Goal: Task Accomplishment & Management: Use online tool/utility

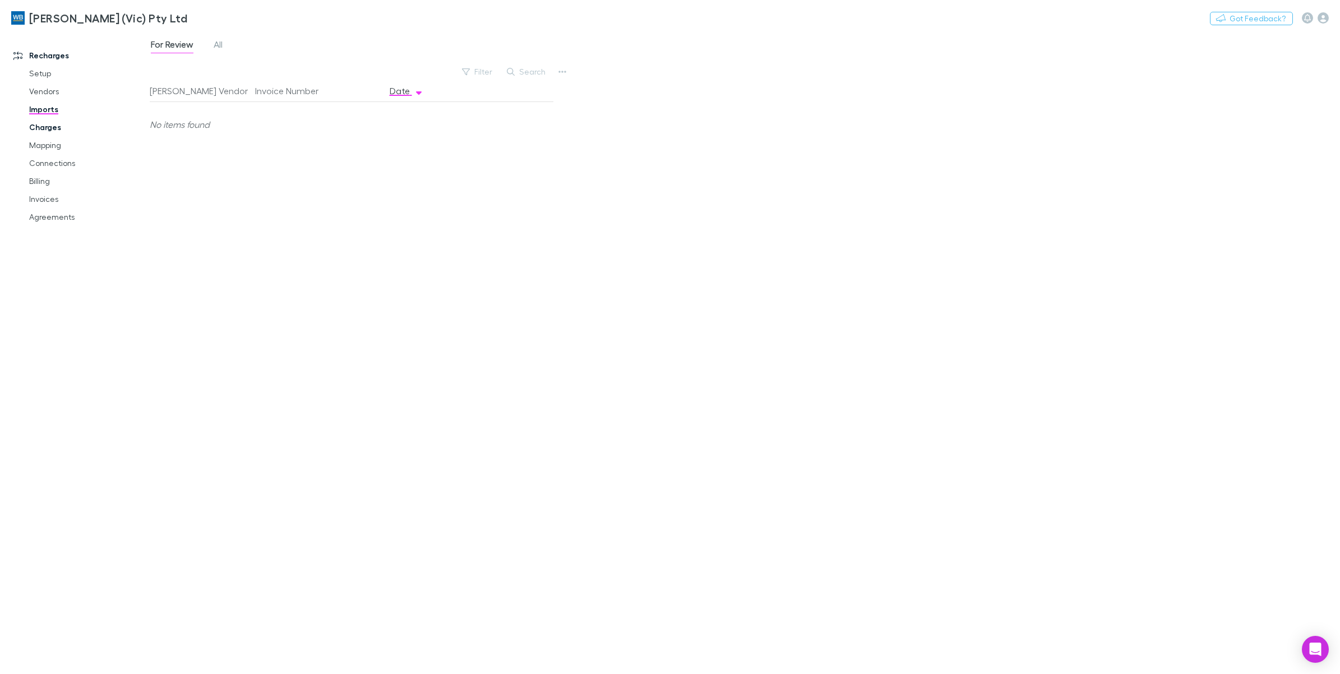
click at [47, 129] on link "Charges" at bounding box center [88, 127] width 140 height 18
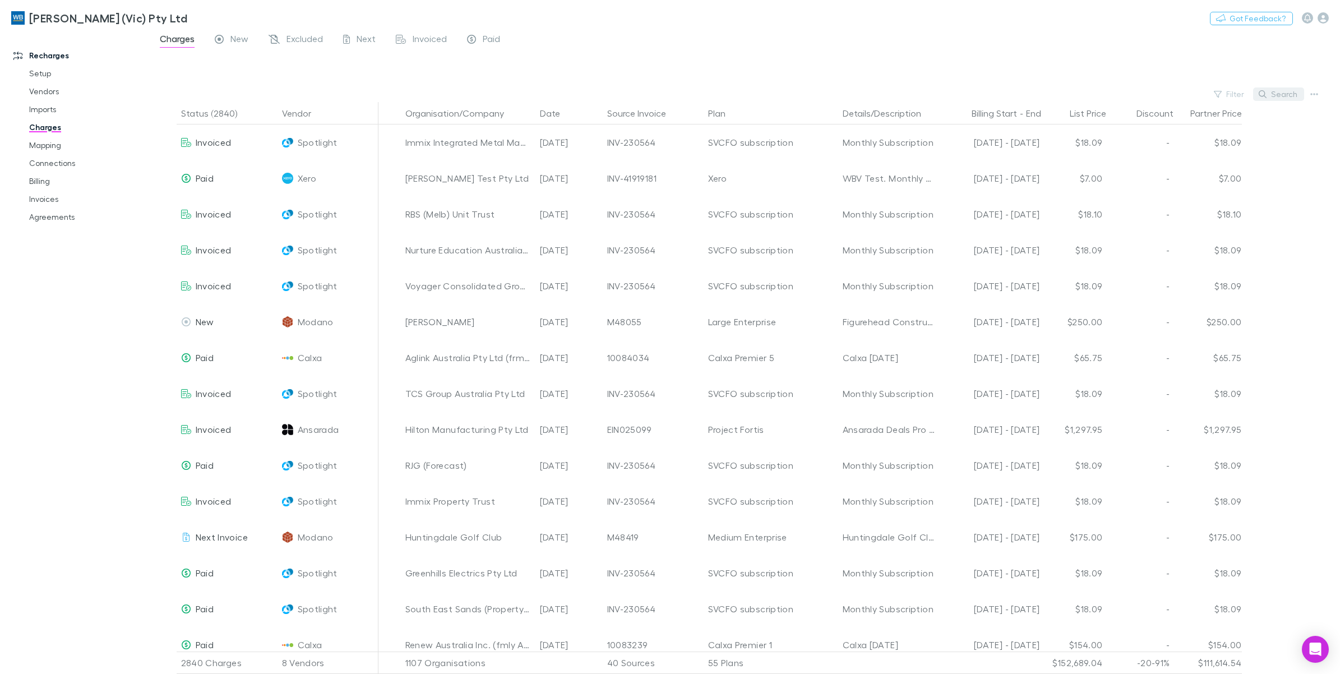
click at [1279, 91] on button "Search" at bounding box center [1278, 93] width 51 height 13
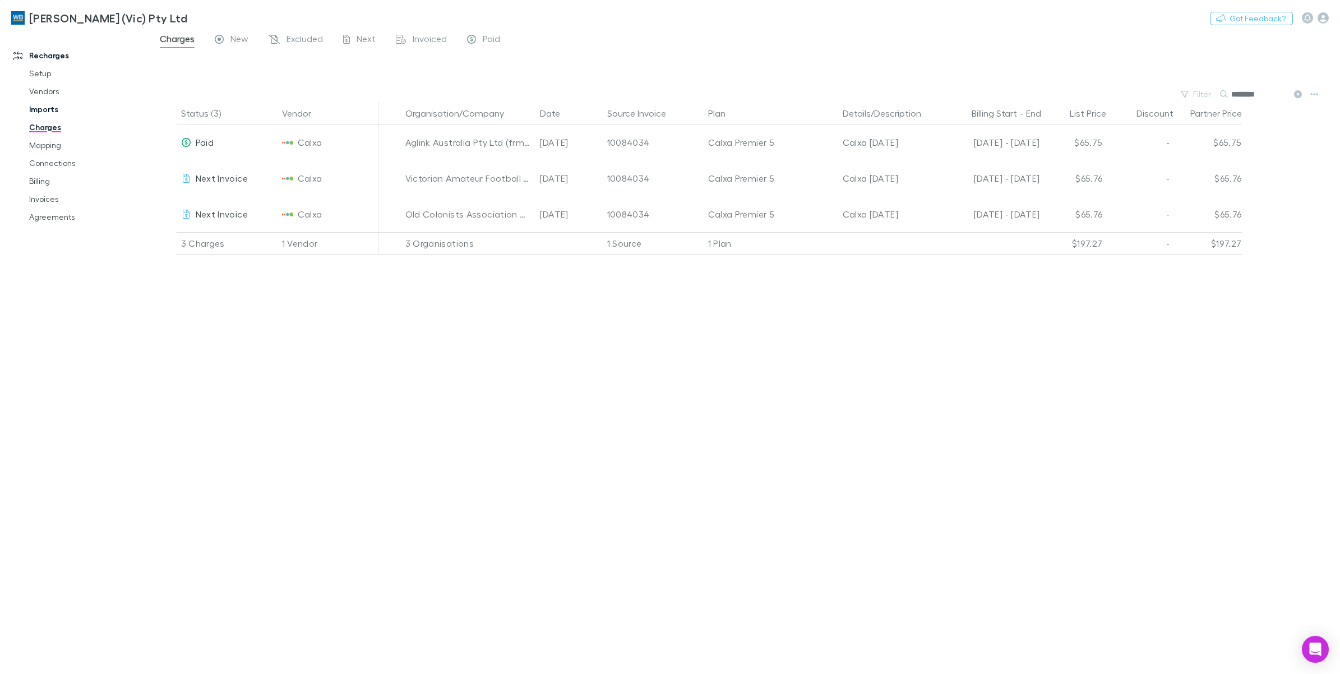
type input "********"
click at [36, 108] on link "Imports" at bounding box center [88, 109] width 140 height 18
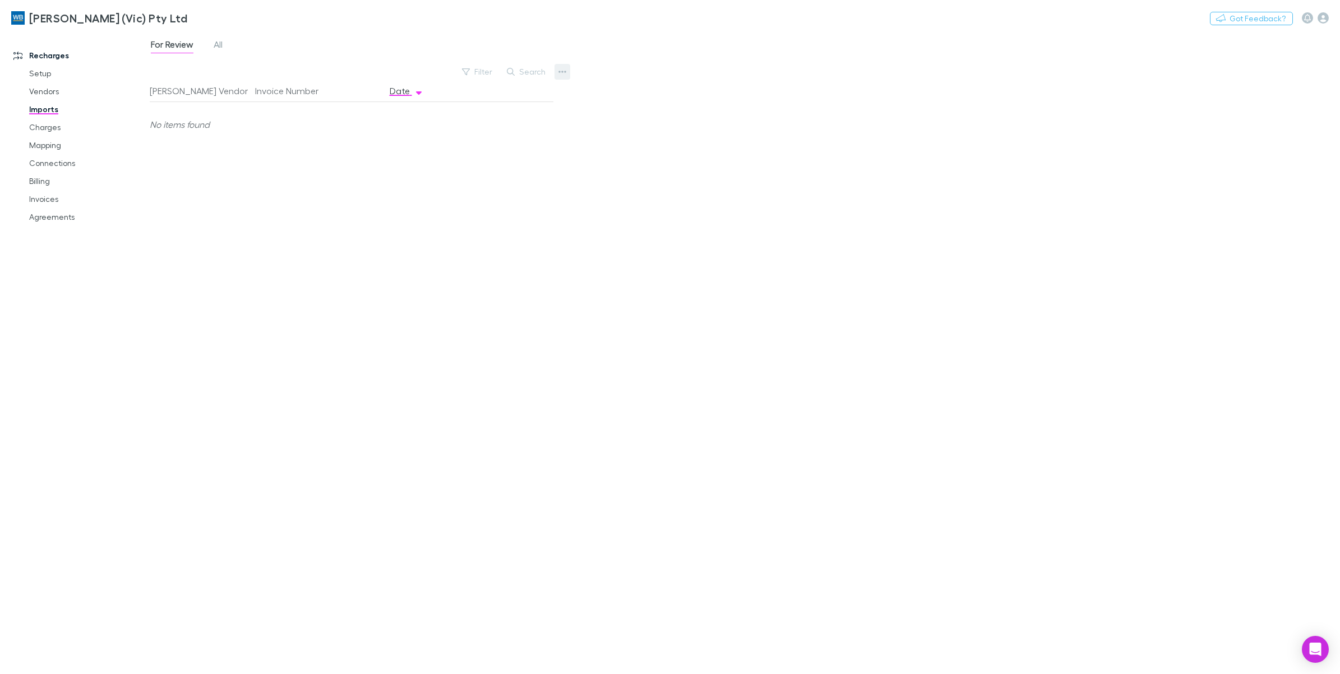
click at [562, 77] on button "button" at bounding box center [563, 72] width 16 height 16
click at [547, 85] on li "Custom CSV Import" at bounding box center [493, 94] width 154 height 20
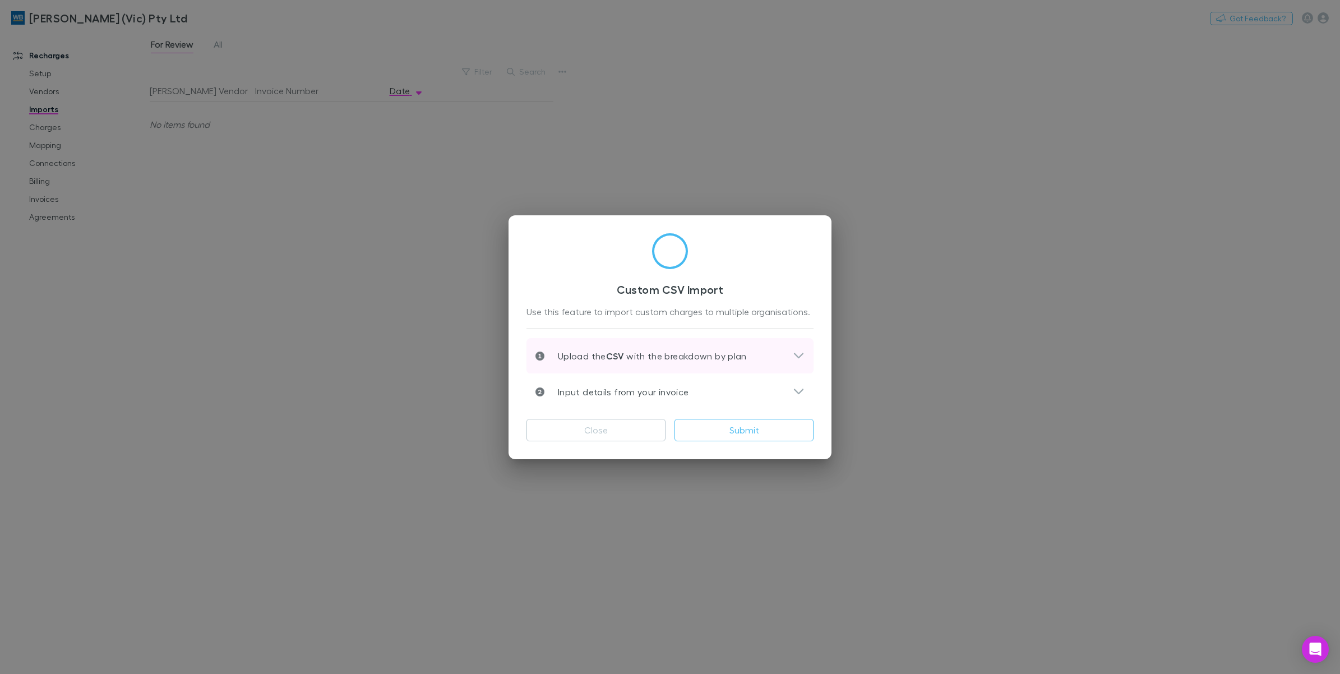
click at [714, 358] on p "Upload the CSV with the breakdown by plan" at bounding box center [645, 355] width 202 height 13
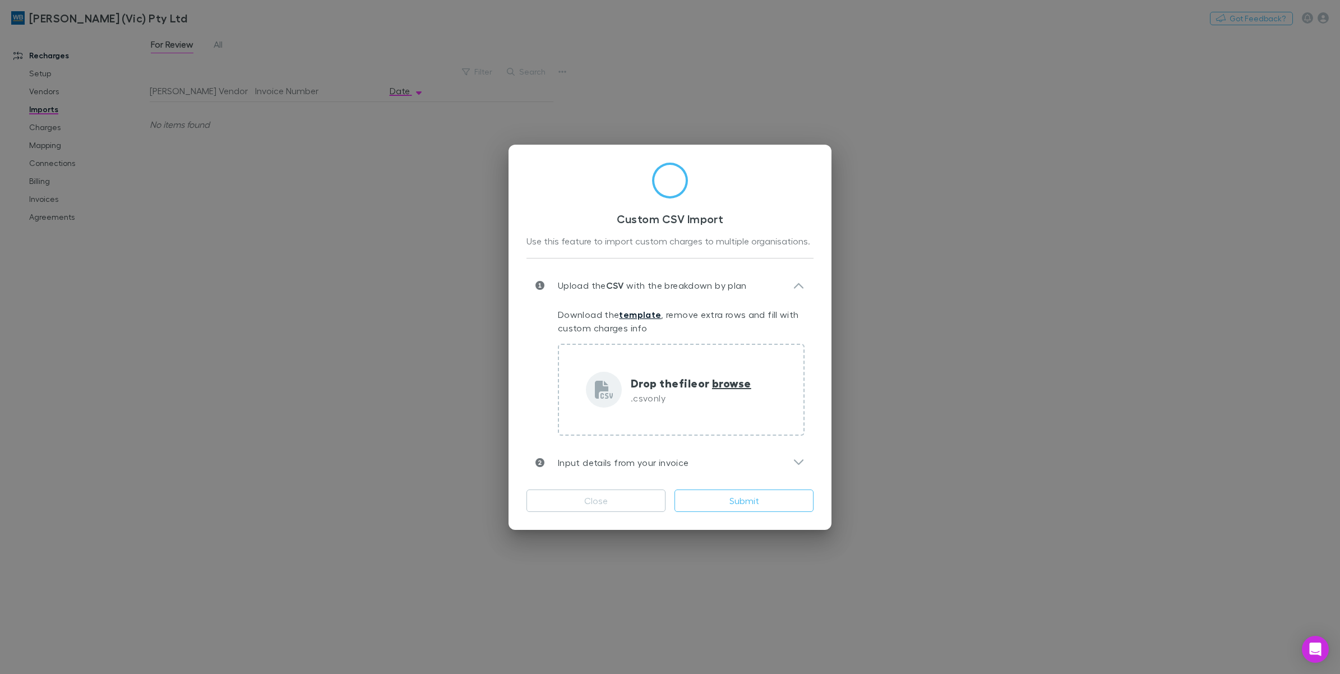
click at [650, 316] on link "template" at bounding box center [640, 314] width 42 height 11
click at [1081, 365] on div "Custom CSV Import Use this feature to import custom charges to multiple organis…" at bounding box center [670, 337] width 1340 height 674
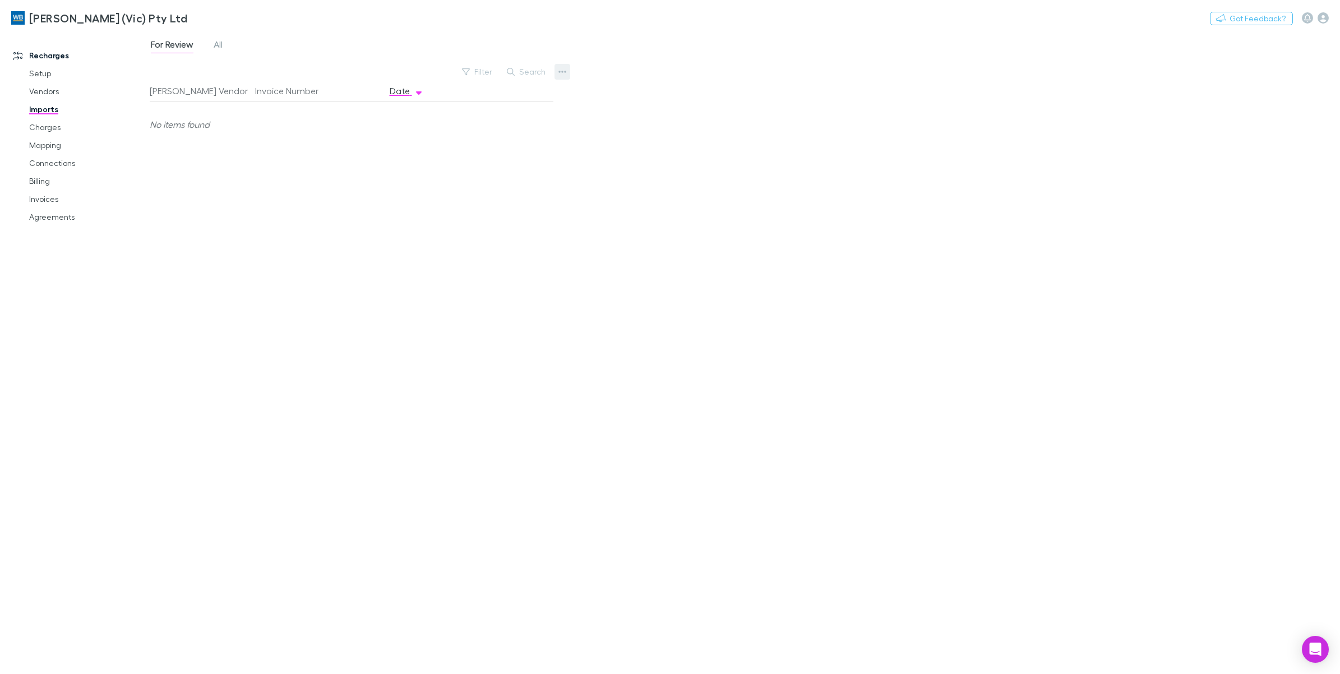
click at [560, 68] on icon "button" at bounding box center [562, 71] width 8 height 9
click at [488, 98] on p "Custom CSV Import" at bounding box center [493, 93] width 136 height 13
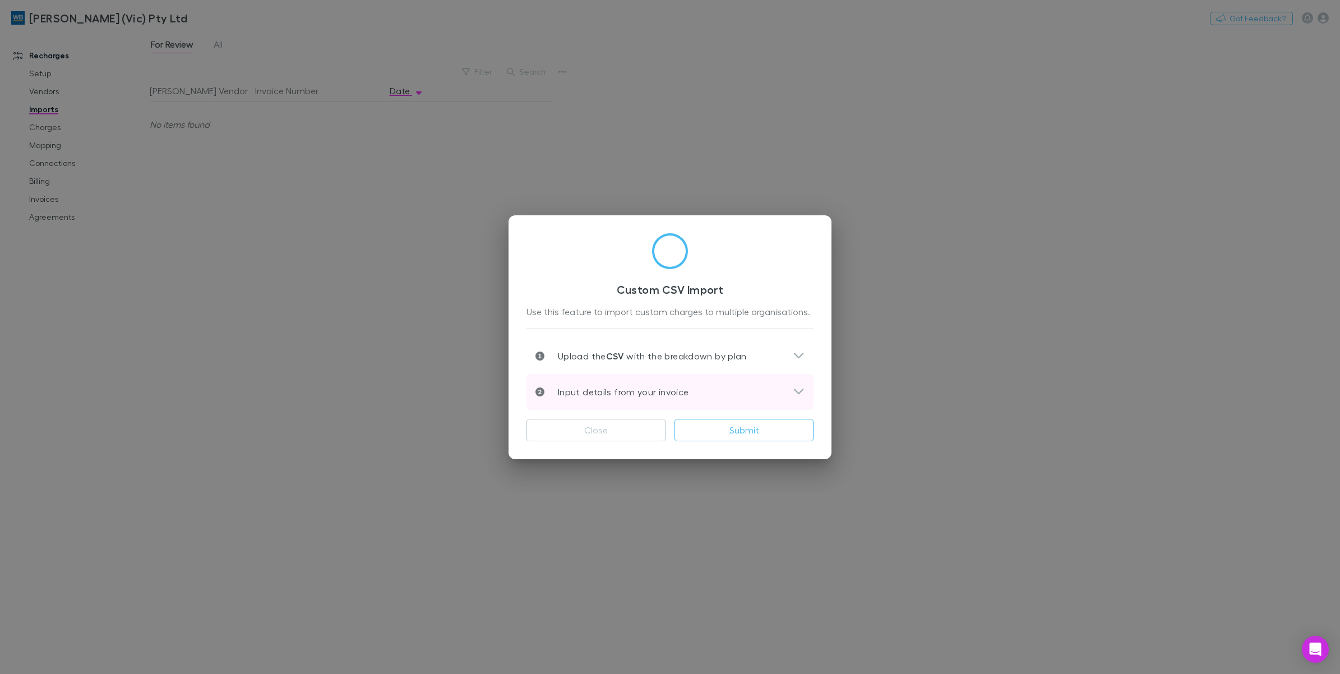
click at [792, 387] on div "Input details from your invoice" at bounding box center [663, 391] width 257 height 13
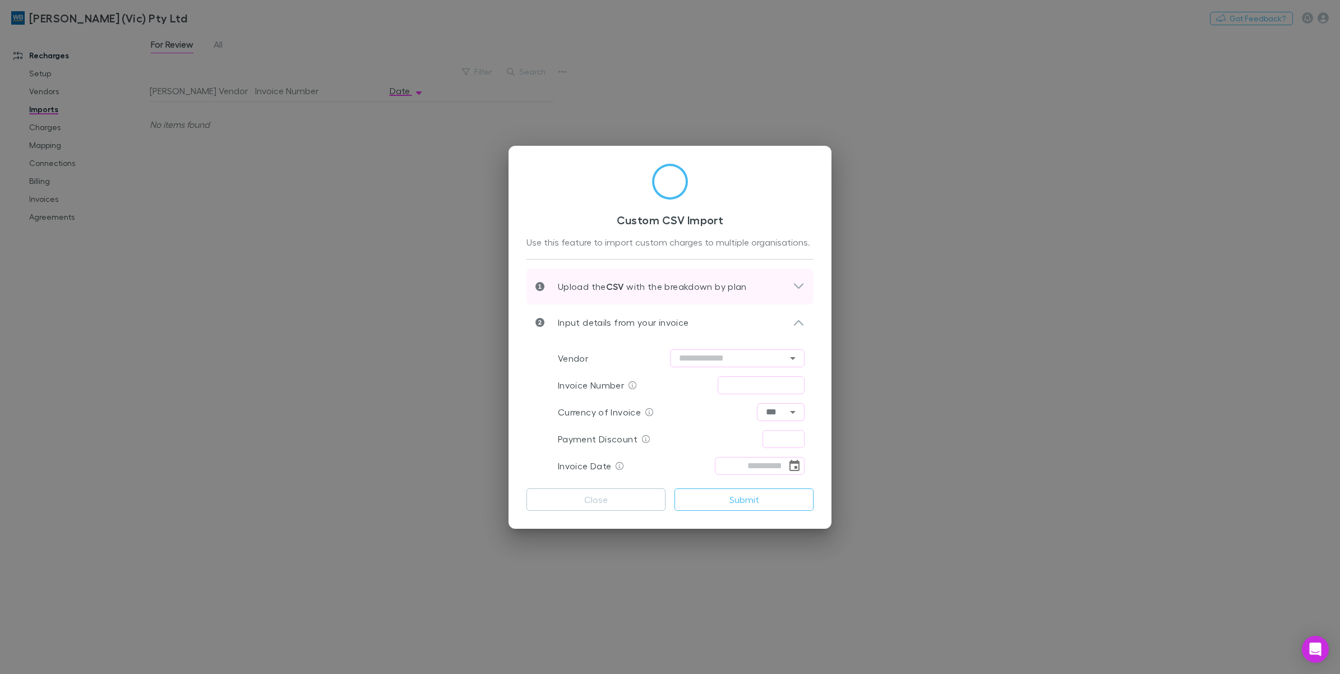
click at [806, 287] on div "Upload the CSV with the breakdown by plan" at bounding box center [669, 287] width 287 height 36
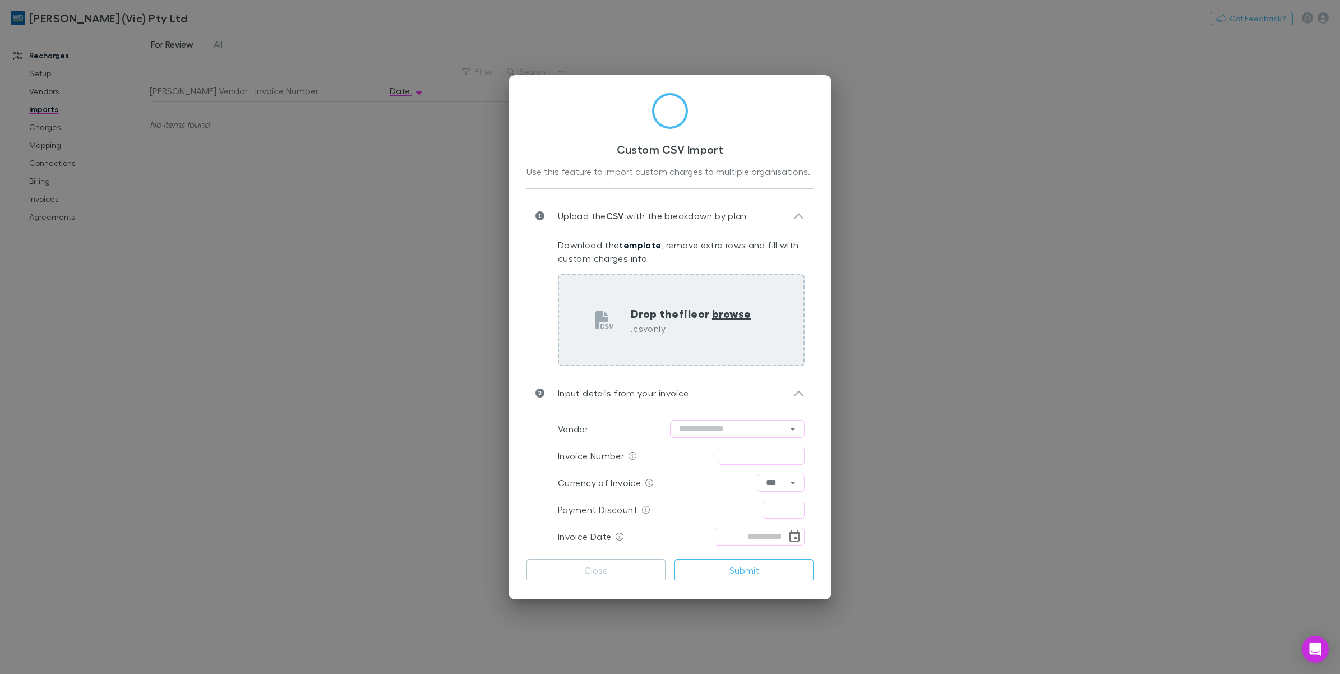
click at [718, 312] on span "browse" at bounding box center [731, 313] width 39 height 15
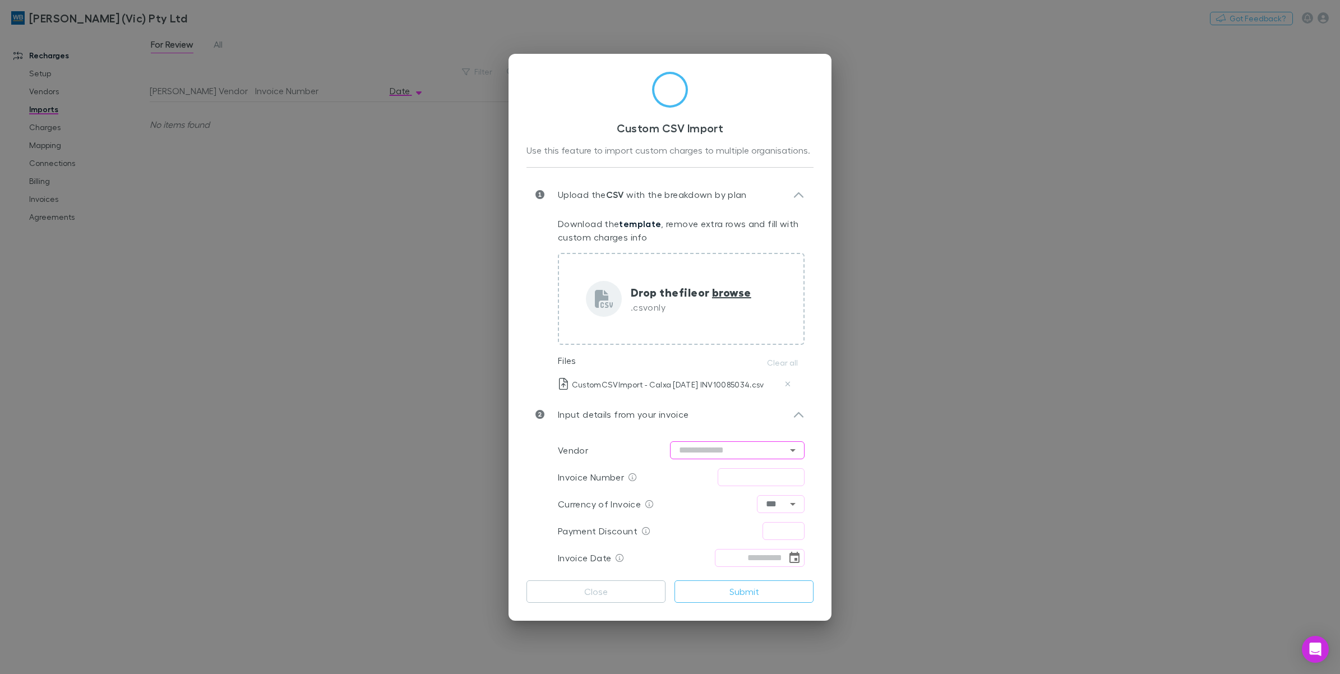
click at [795, 449] on icon "Open" at bounding box center [793, 450] width 6 height 3
click at [718, 387] on li "Calxa" at bounding box center [737, 387] width 135 height 20
type input "*****"
click at [791, 479] on input "text" at bounding box center [761, 477] width 87 height 18
type input "********"
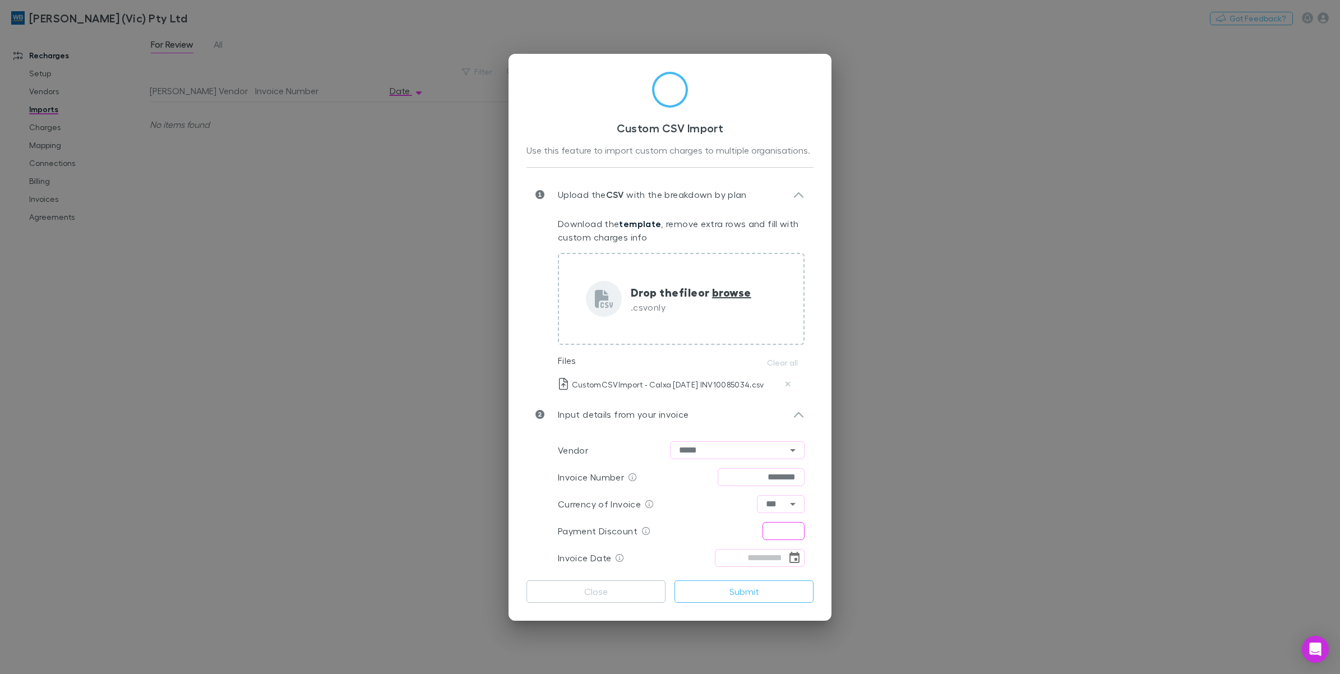
click at [792, 527] on input "text" at bounding box center [784, 531] width 42 height 18
type input "****"
click at [791, 560] on icon "Choose date" at bounding box center [794, 557] width 13 height 13
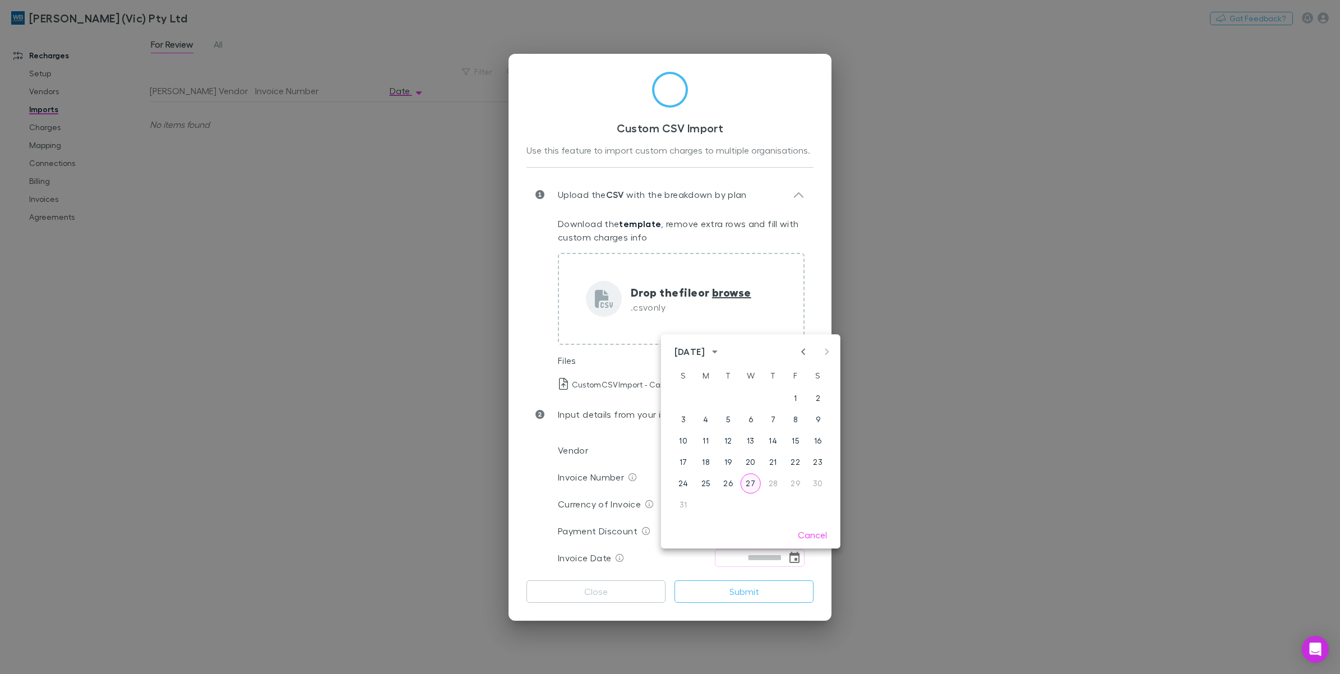
click at [752, 482] on button "27" at bounding box center [751, 483] width 20 height 20
type input "**********"
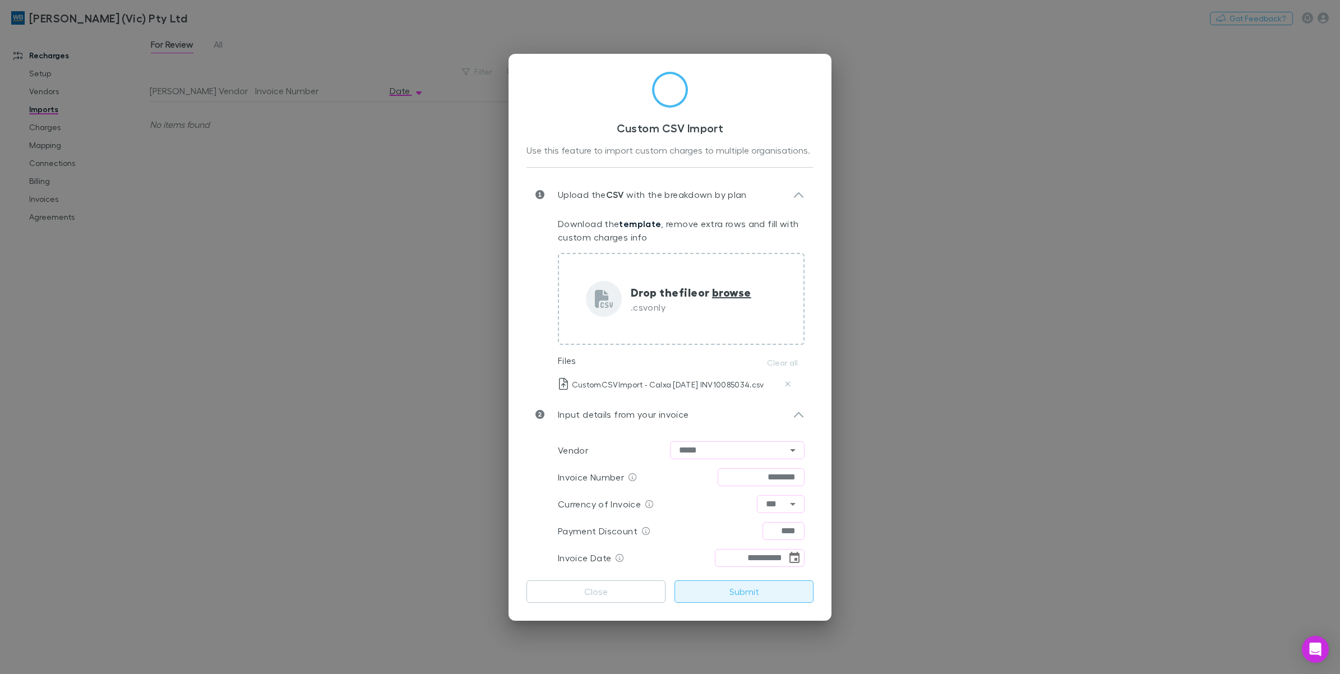
click at [749, 595] on button "Submit" at bounding box center [743, 591] width 139 height 22
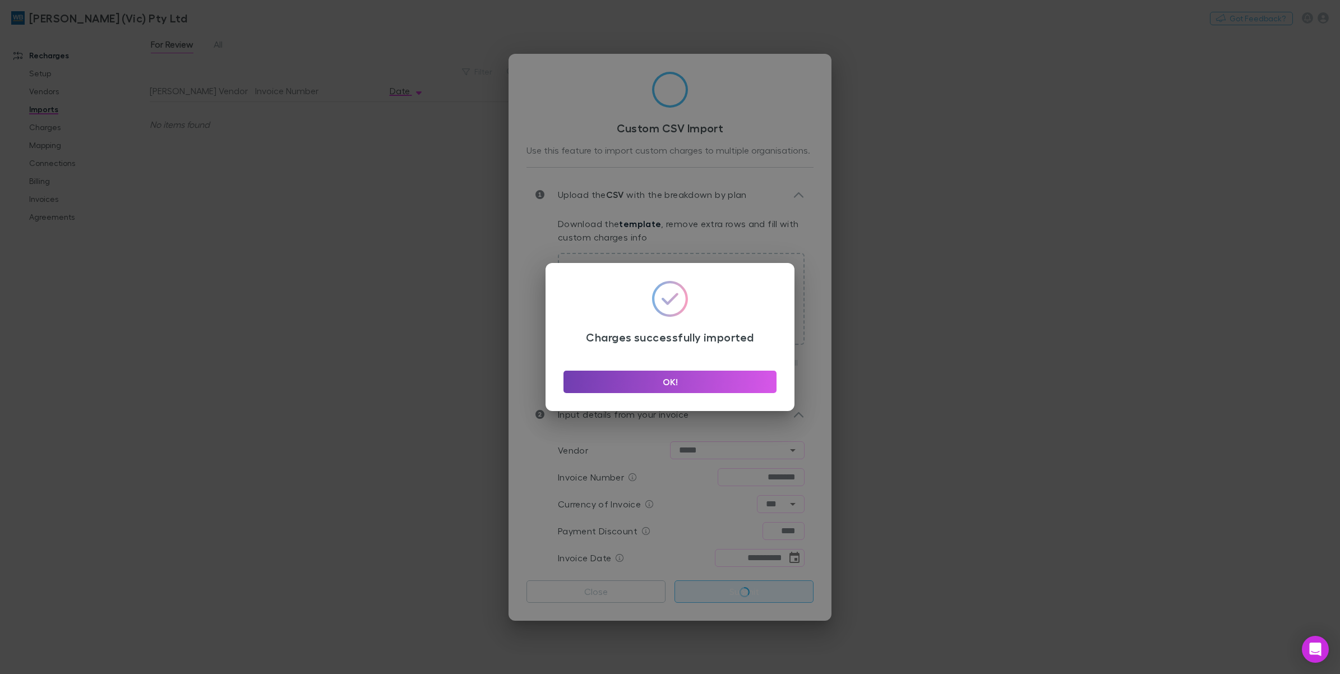
click at [722, 380] on button "OK!" at bounding box center [669, 382] width 213 height 22
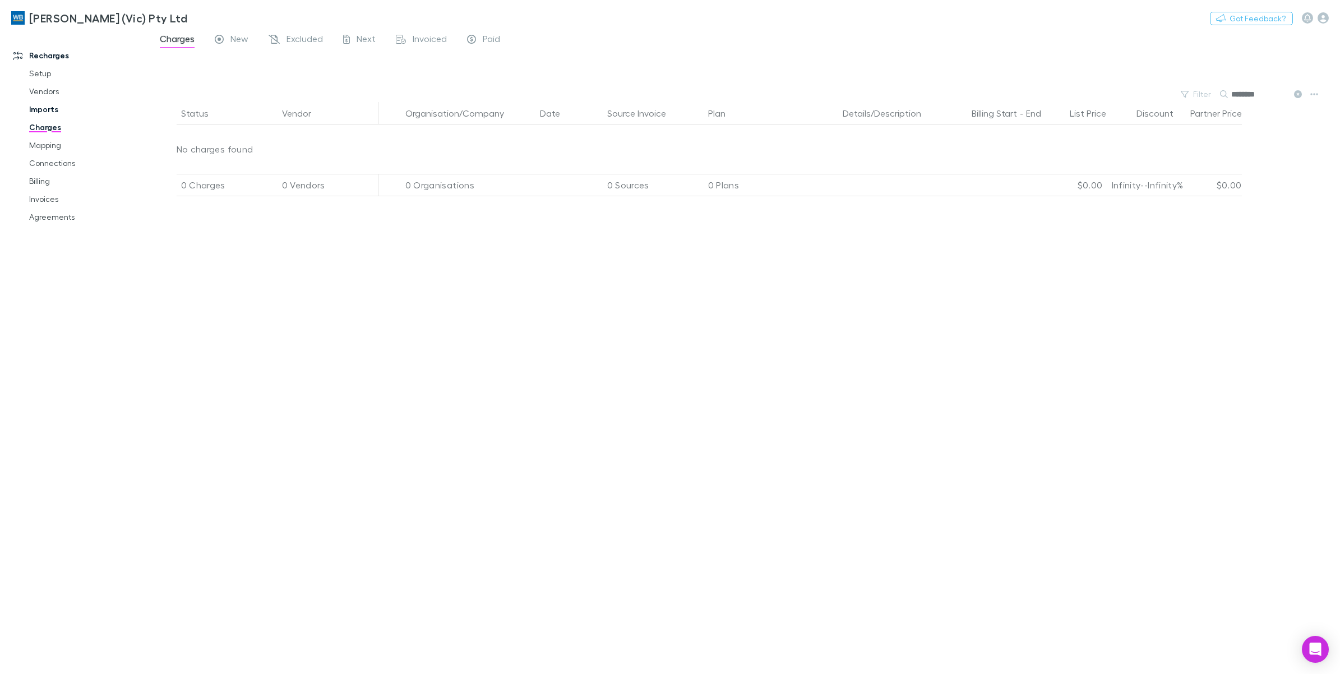
click at [50, 110] on link "Imports" at bounding box center [88, 109] width 140 height 18
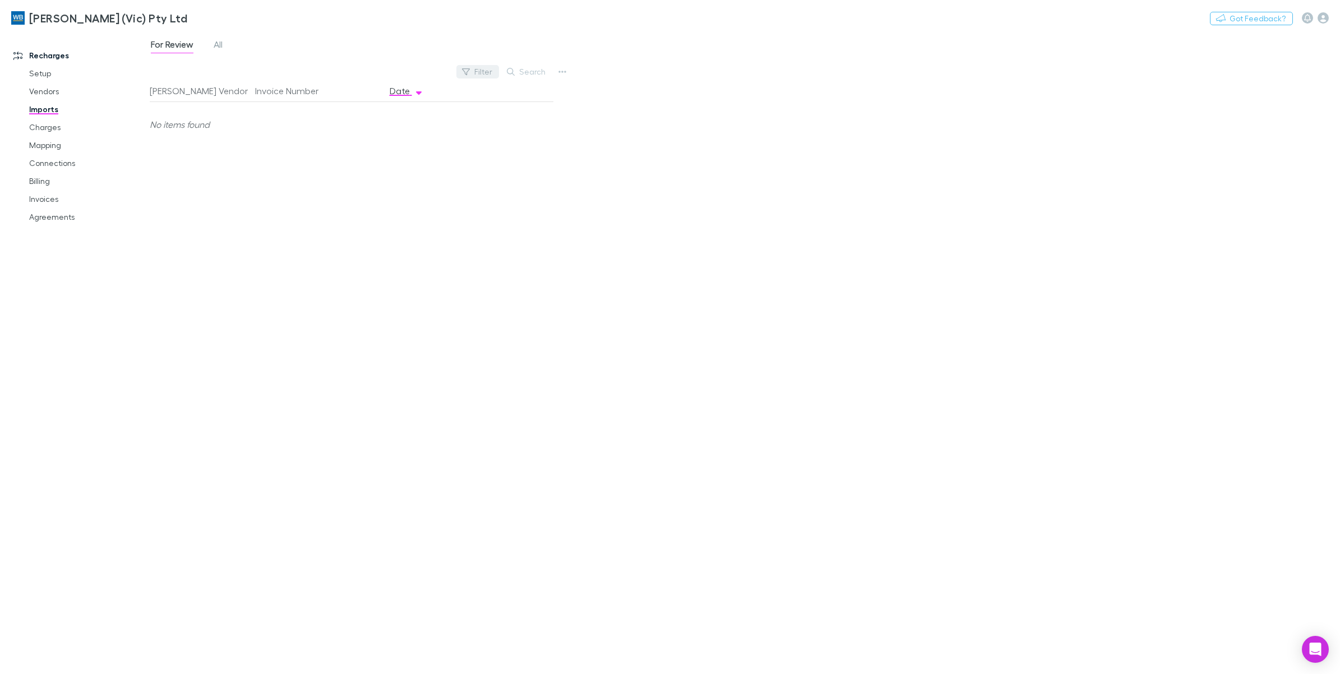
click at [483, 67] on button "Filter" at bounding box center [477, 71] width 43 height 13
click at [223, 43] on div at bounding box center [670, 337] width 1340 height 674
click at [217, 49] on span "All" at bounding box center [218, 46] width 9 height 15
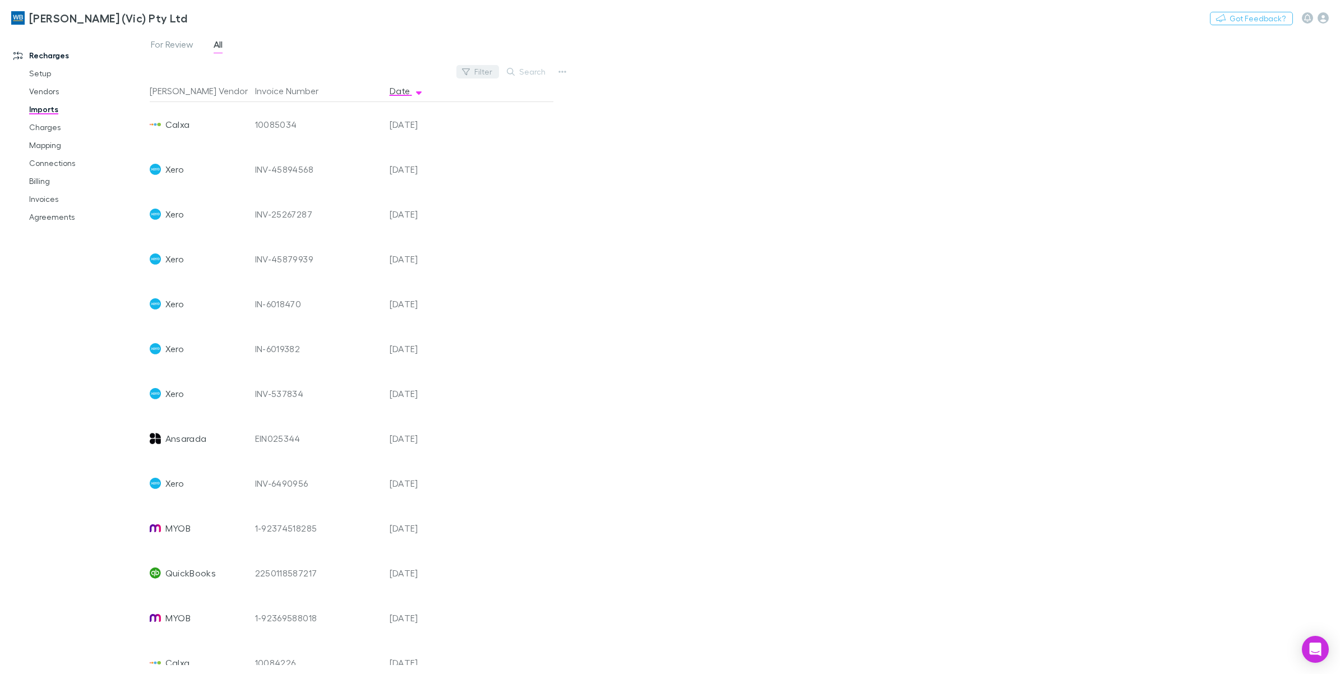
click at [485, 73] on button "Filter" at bounding box center [477, 71] width 43 height 13
click at [383, 174] on li "Calxa" at bounding box center [401, 181] width 195 height 18
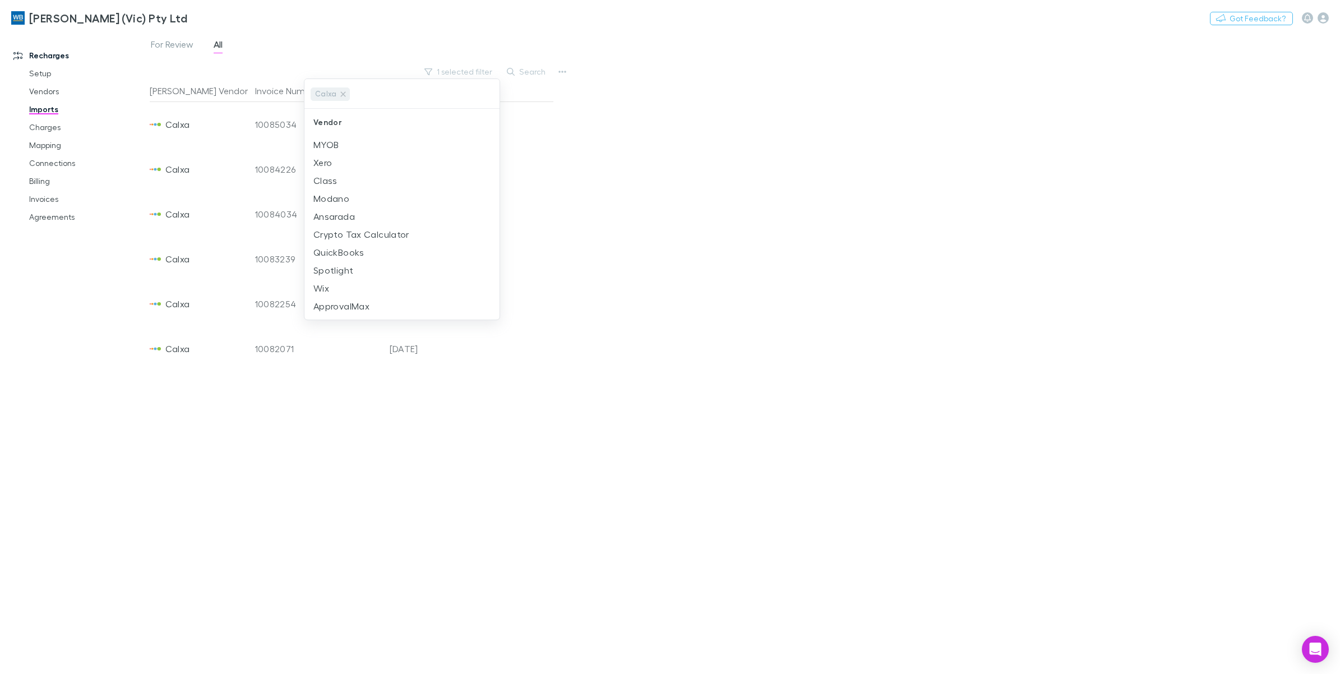
click at [764, 139] on div at bounding box center [670, 337] width 1340 height 674
click at [42, 131] on link "Charges" at bounding box center [88, 127] width 140 height 18
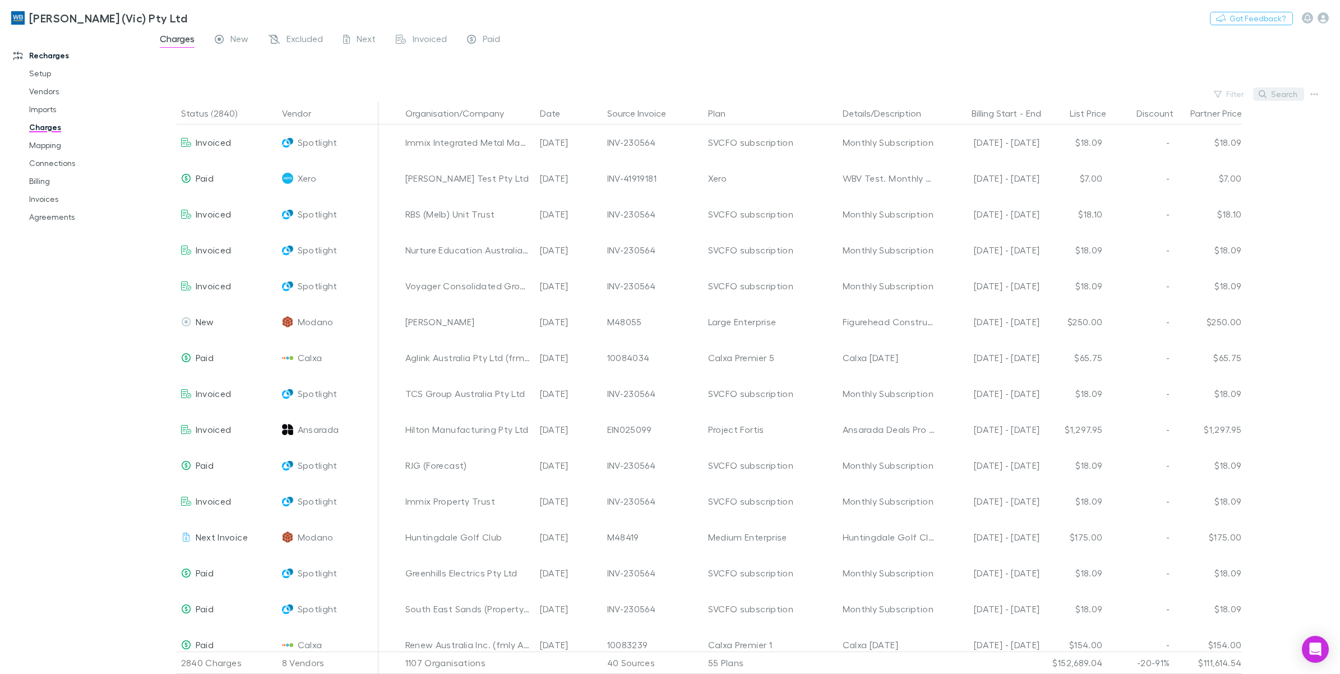
click at [1281, 94] on button "Search" at bounding box center [1278, 93] width 51 height 13
click at [1283, 91] on button "Search" at bounding box center [1278, 93] width 51 height 13
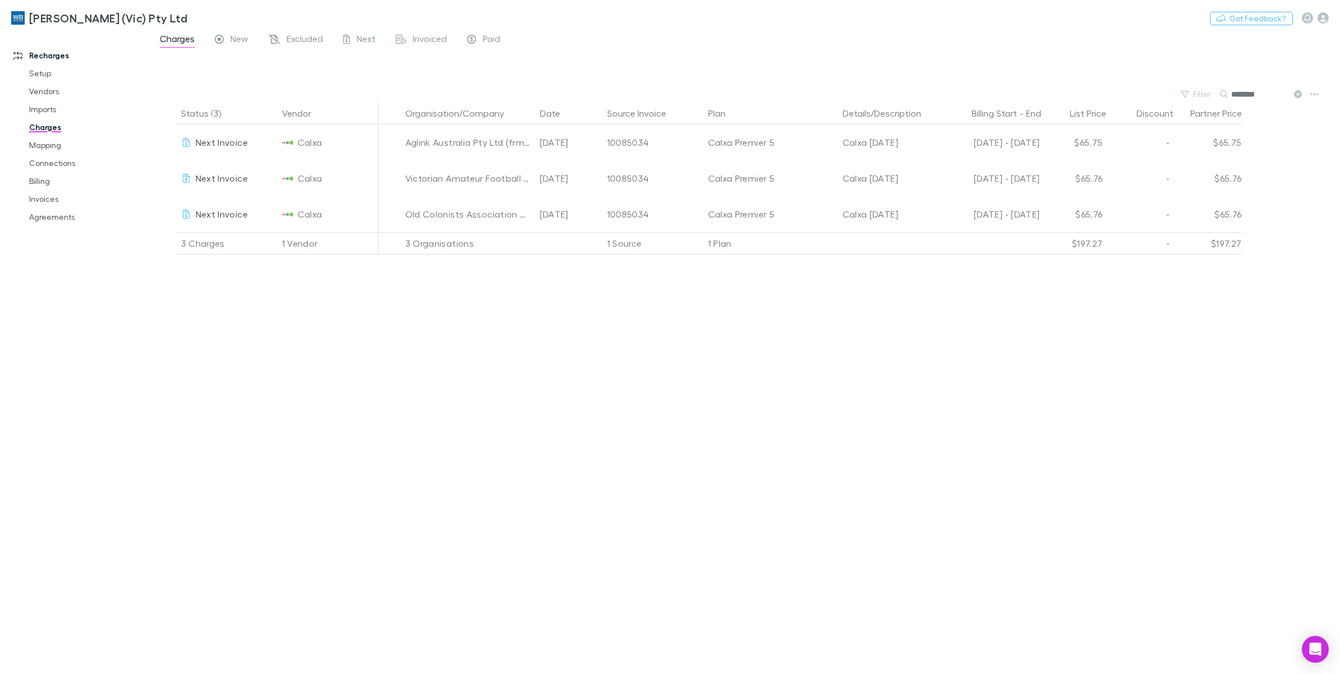
type input "********"
click at [46, 110] on link "Imports" at bounding box center [88, 109] width 140 height 18
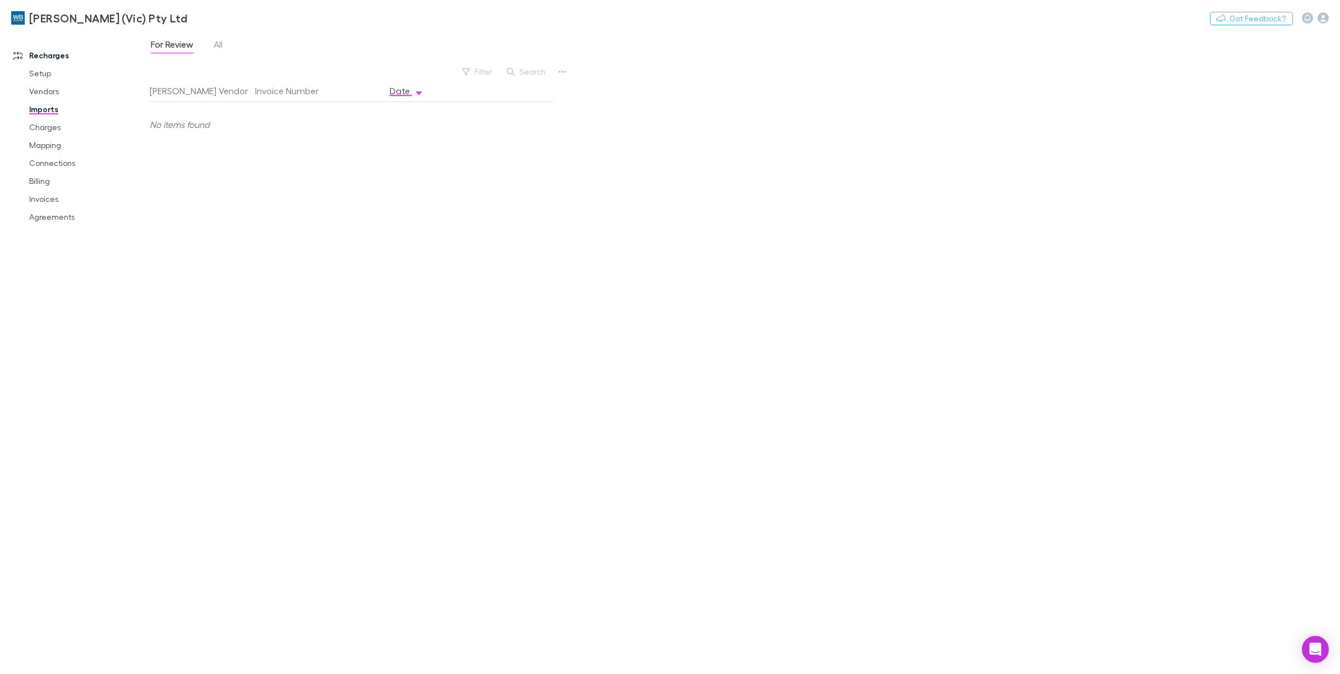
click at [220, 45] on span "All" at bounding box center [218, 46] width 9 height 15
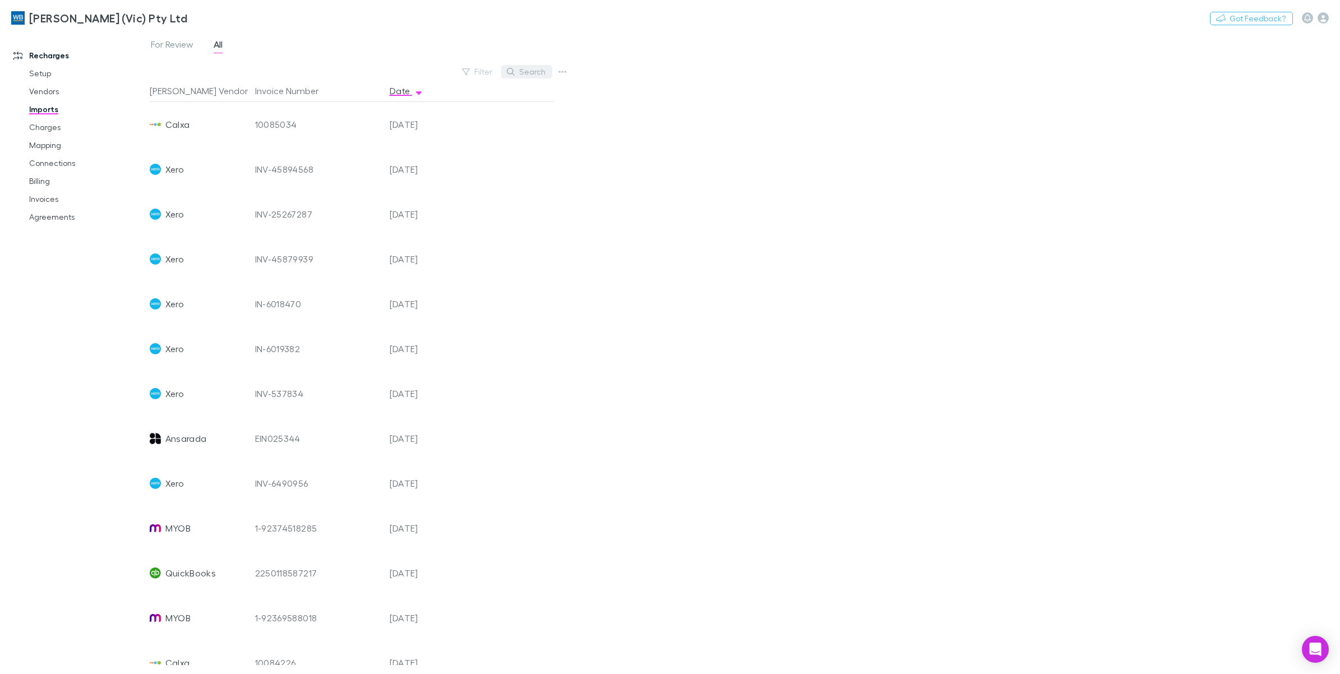
click at [521, 67] on button "Search" at bounding box center [526, 71] width 51 height 13
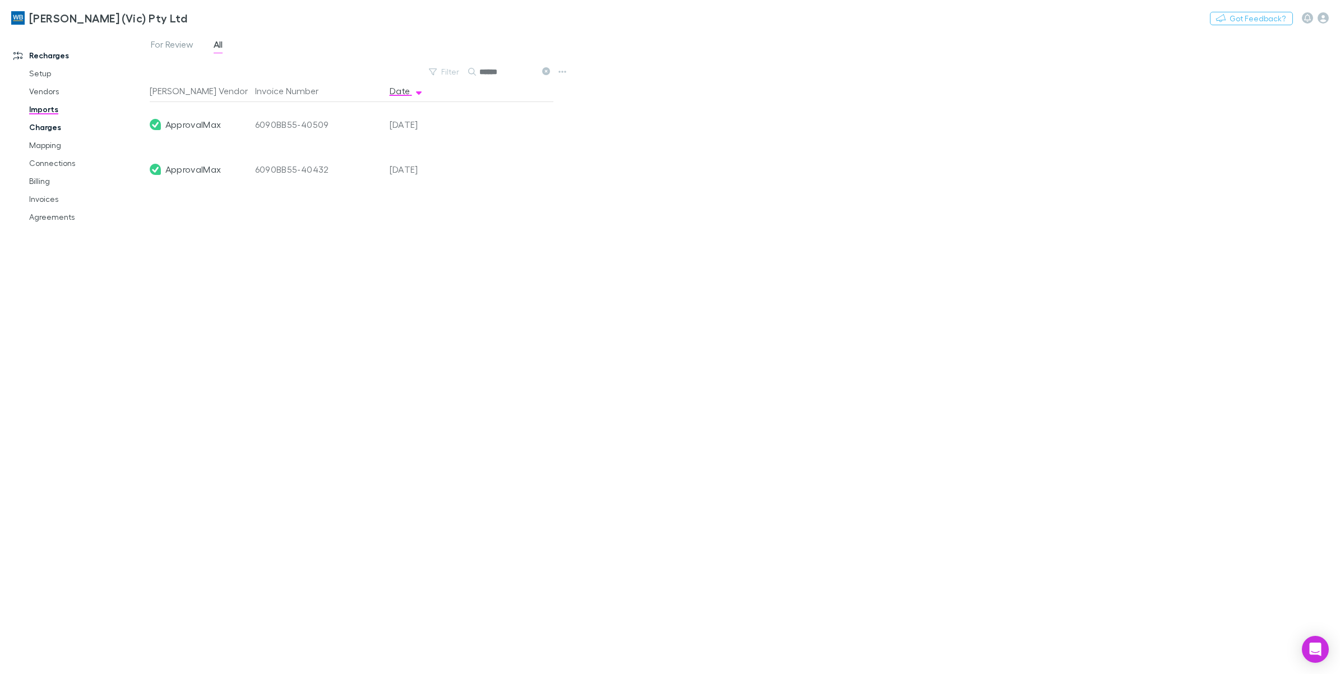
type input "******"
click at [46, 133] on link "Charges" at bounding box center [88, 127] width 140 height 18
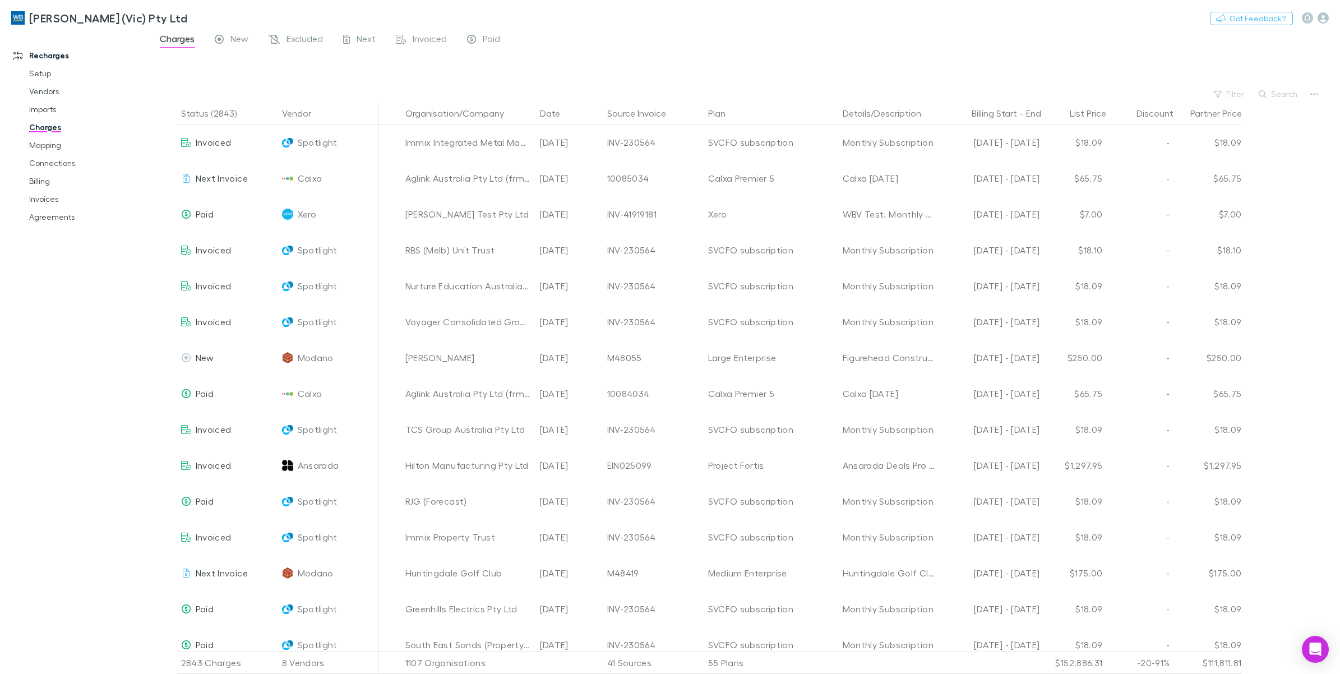
click at [1279, 99] on button "Search" at bounding box center [1278, 93] width 51 height 13
click at [1193, 96] on div "Filter Search" at bounding box center [745, 94] width 1190 height 16
click at [1233, 99] on button "Filter" at bounding box center [1229, 93] width 43 height 13
click at [1116, 289] on li "ApprovalMax" at bounding box center [1154, 293] width 195 height 18
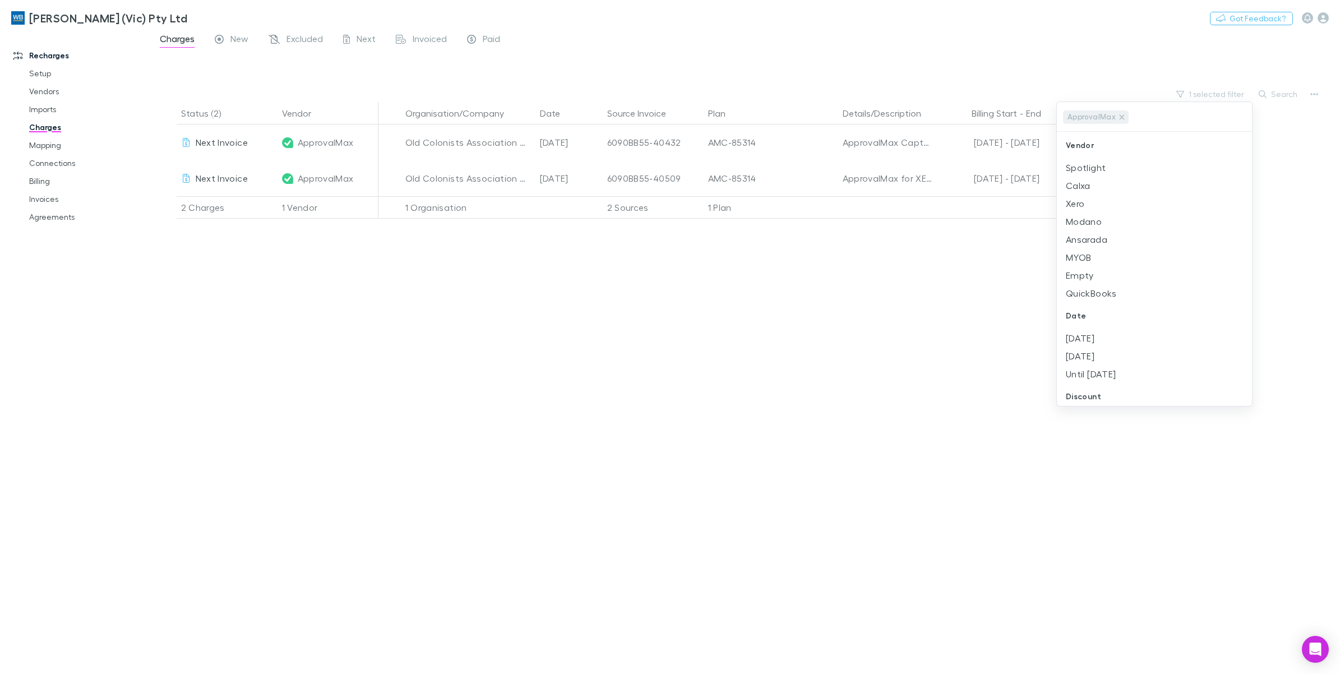
click at [1310, 169] on div at bounding box center [670, 337] width 1340 height 674
click at [48, 197] on link "Invoices" at bounding box center [88, 199] width 140 height 18
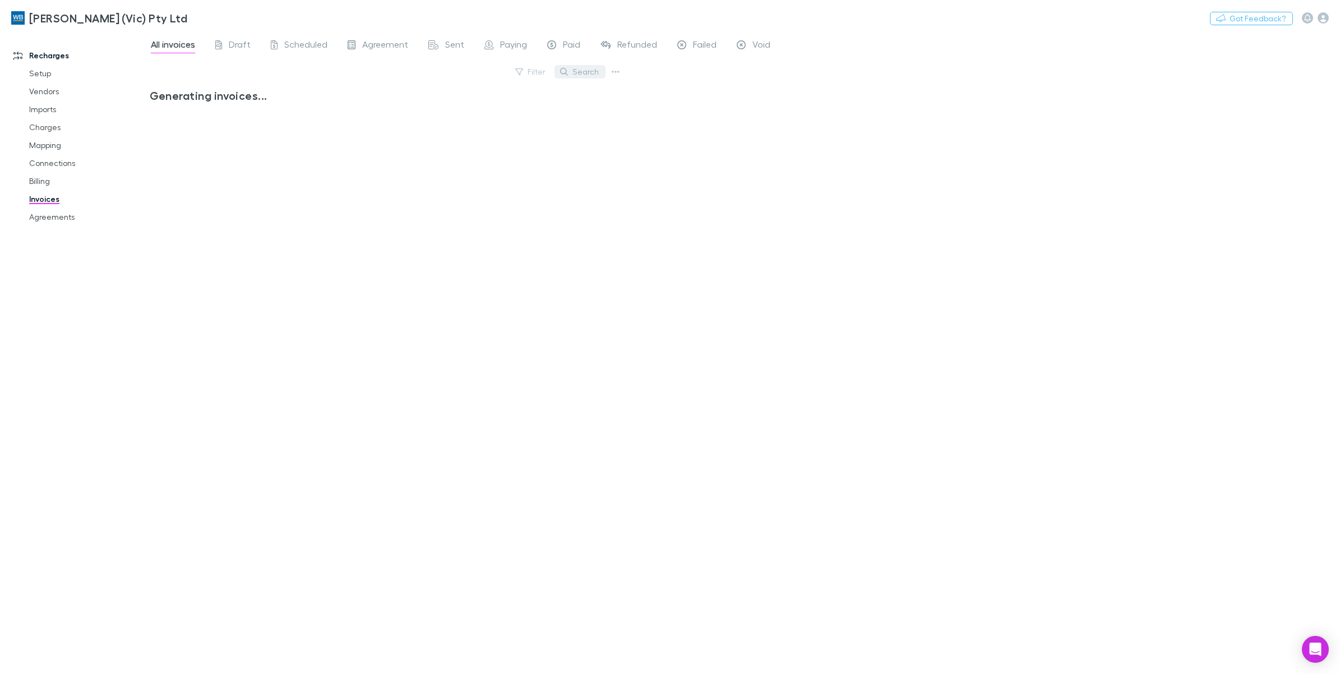
click at [585, 77] on button "Search" at bounding box center [580, 71] width 51 height 13
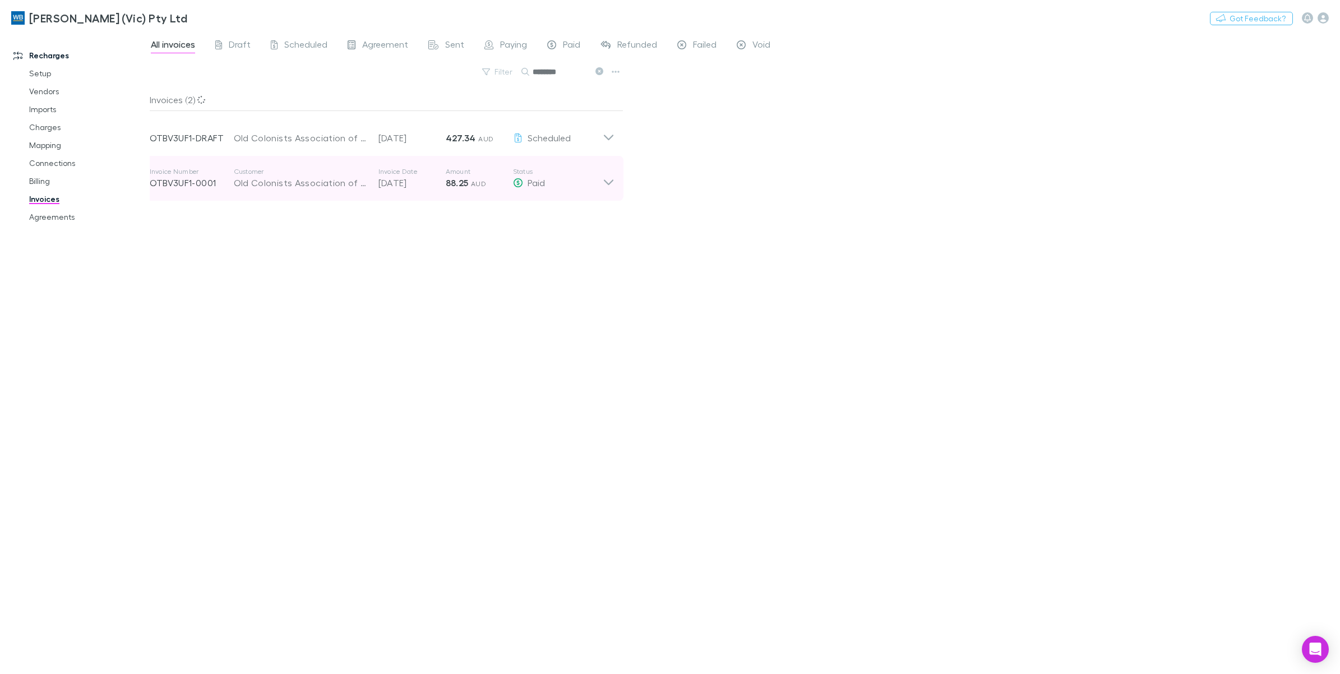
type input "********"
click at [603, 181] on icon at bounding box center [609, 178] width 12 height 22
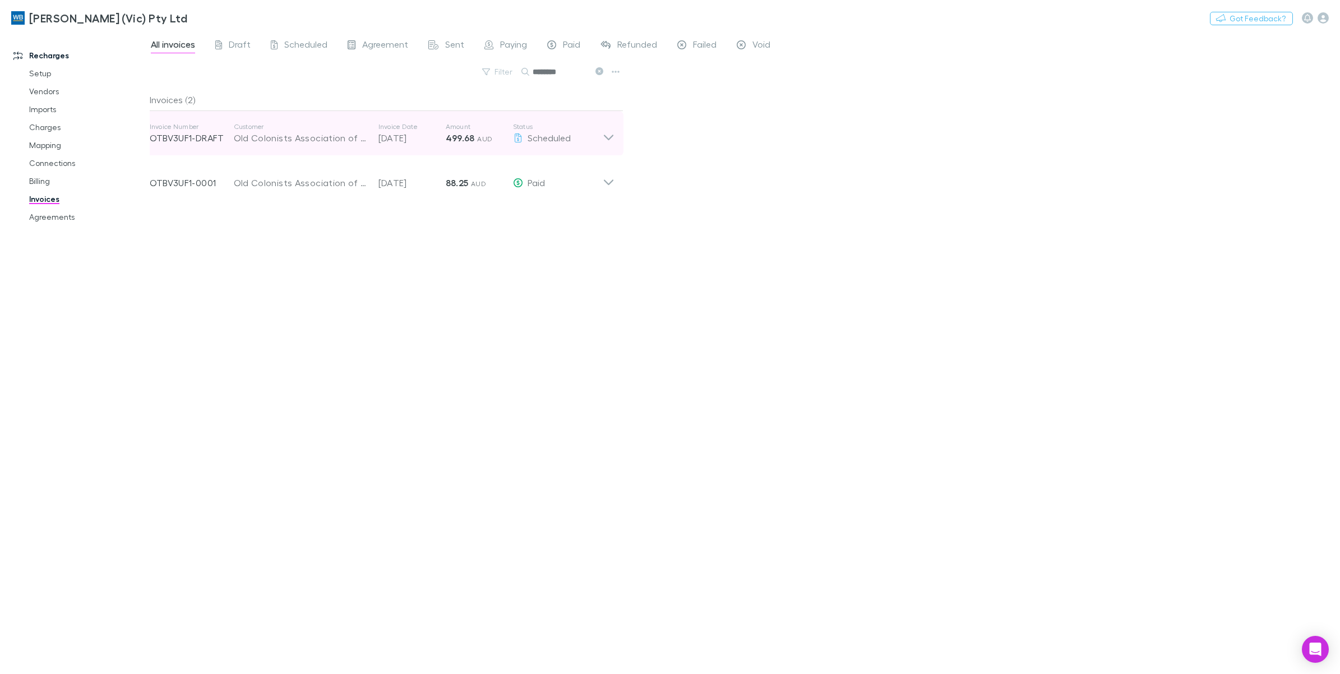
click at [604, 139] on icon at bounding box center [609, 133] width 12 height 22
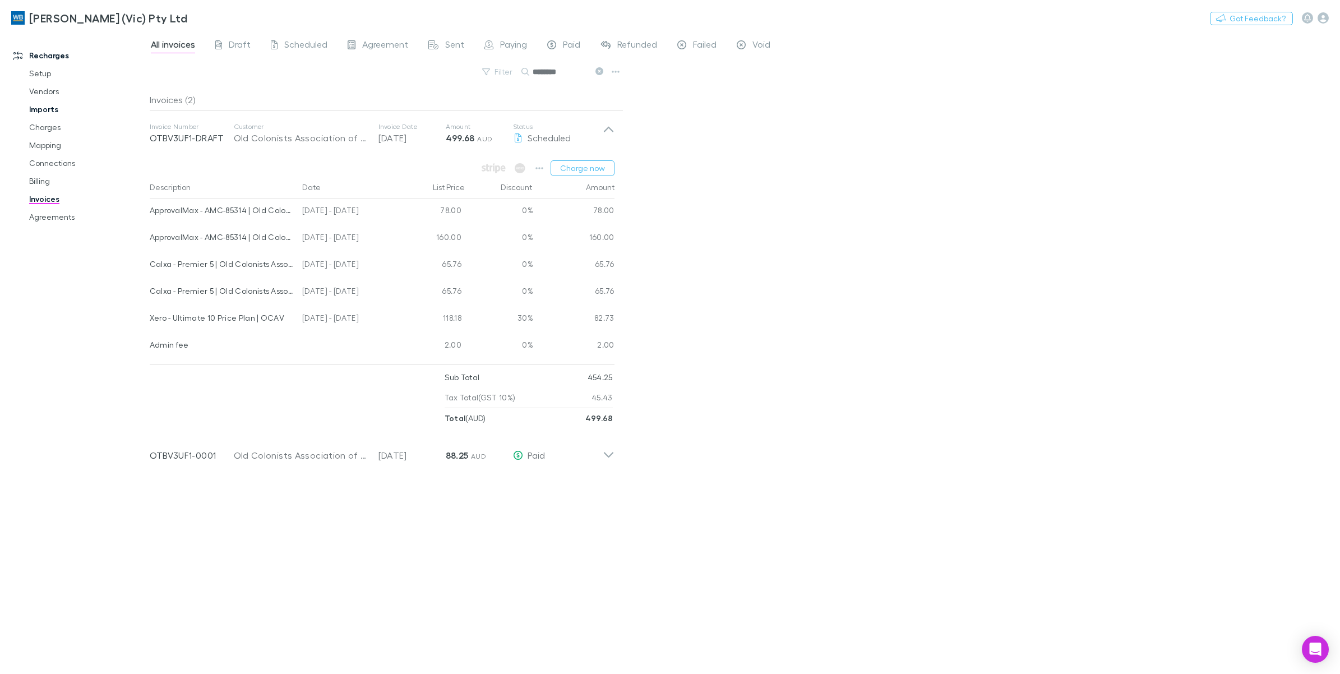
click at [48, 113] on link "Imports" at bounding box center [88, 109] width 140 height 18
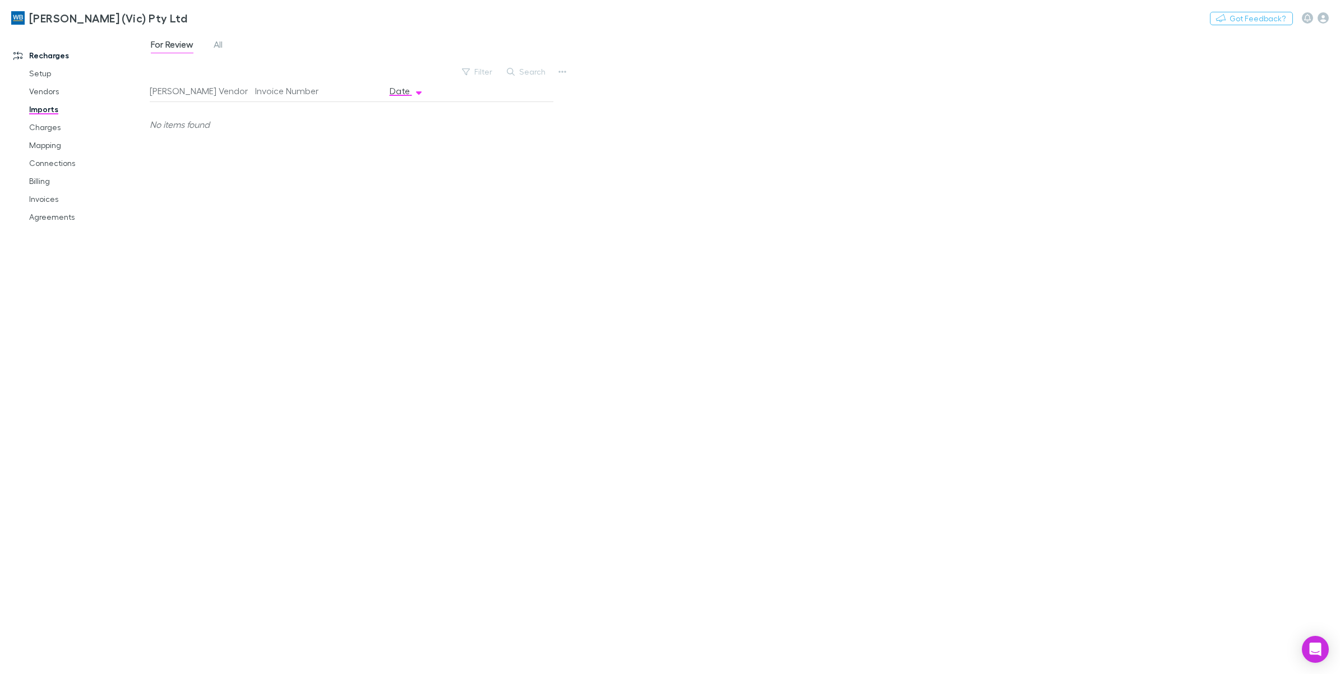
click at [223, 45] on span "All" at bounding box center [218, 46] width 9 height 15
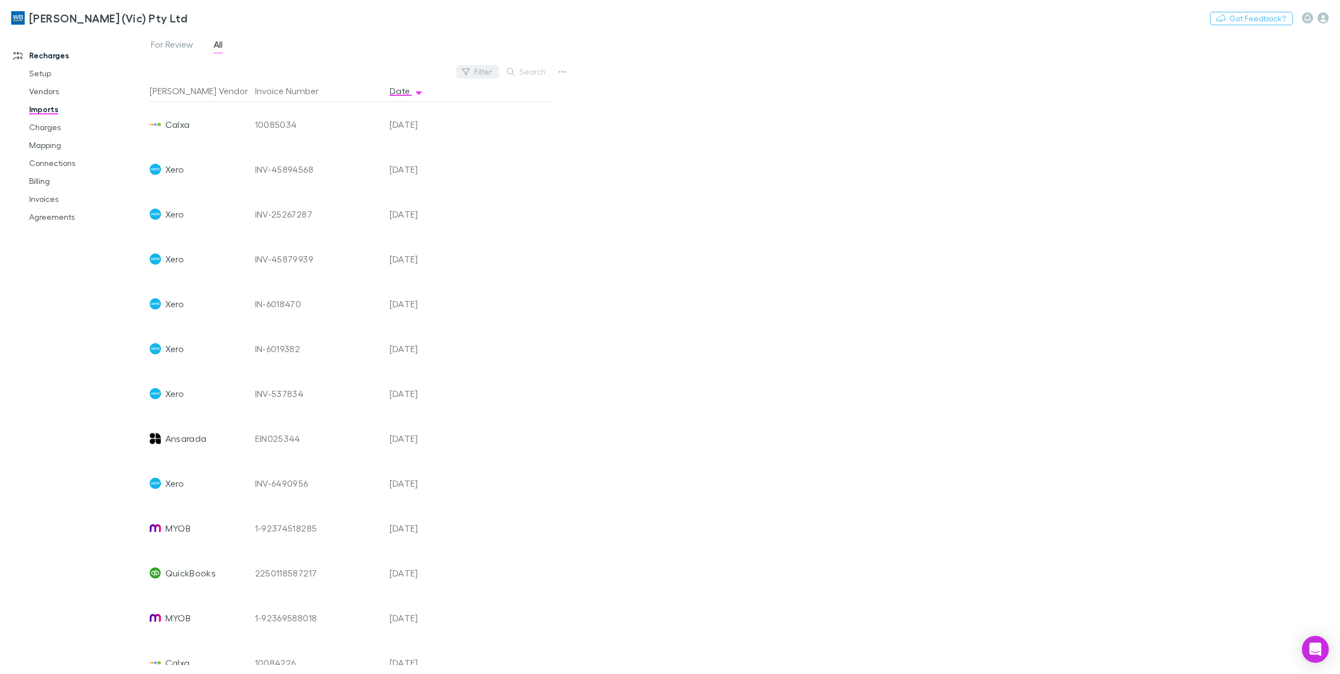
click at [474, 72] on button "Filter" at bounding box center [477, 71] width 43 height 13
click at [350, 327] on li "ApprovalMax" at bounding box center [401, 324] width 195 height 18
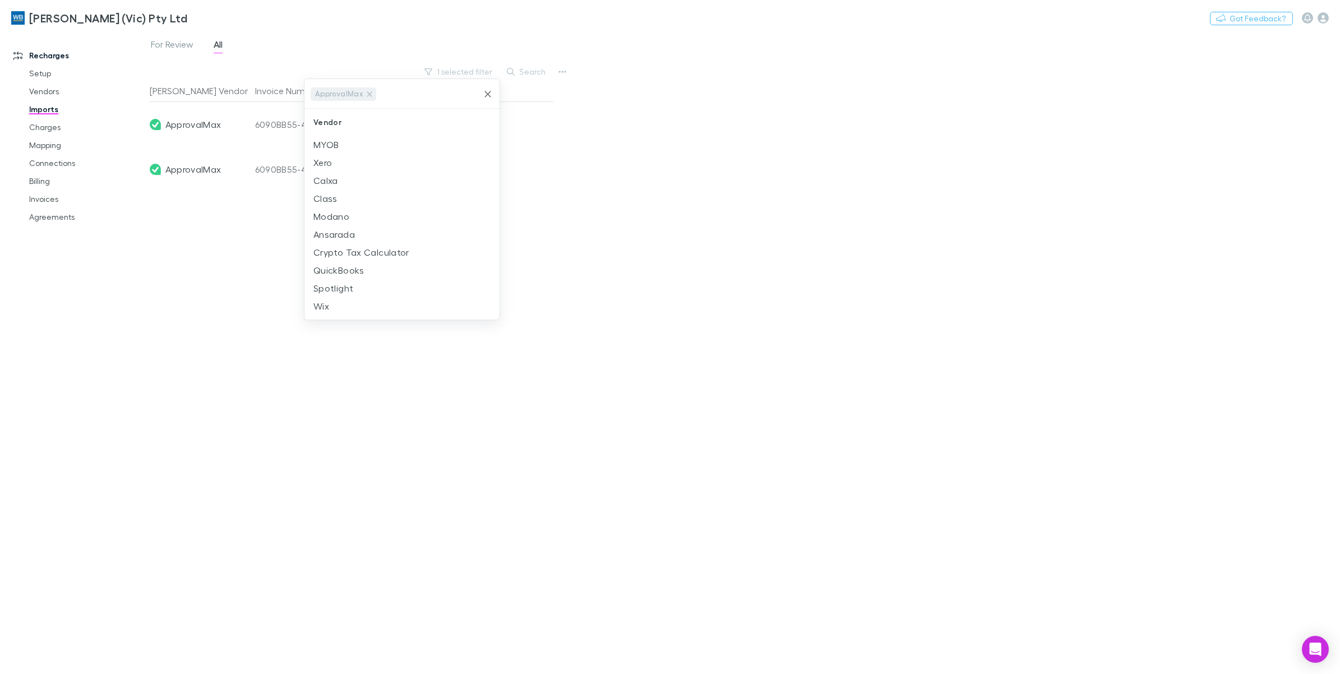
click at [652, 191] on div at bounding box center [670, 337] width 1340 height 674
click at [44, 110] on link "Imports" at bounding box center [88, 109] width 140 height 18
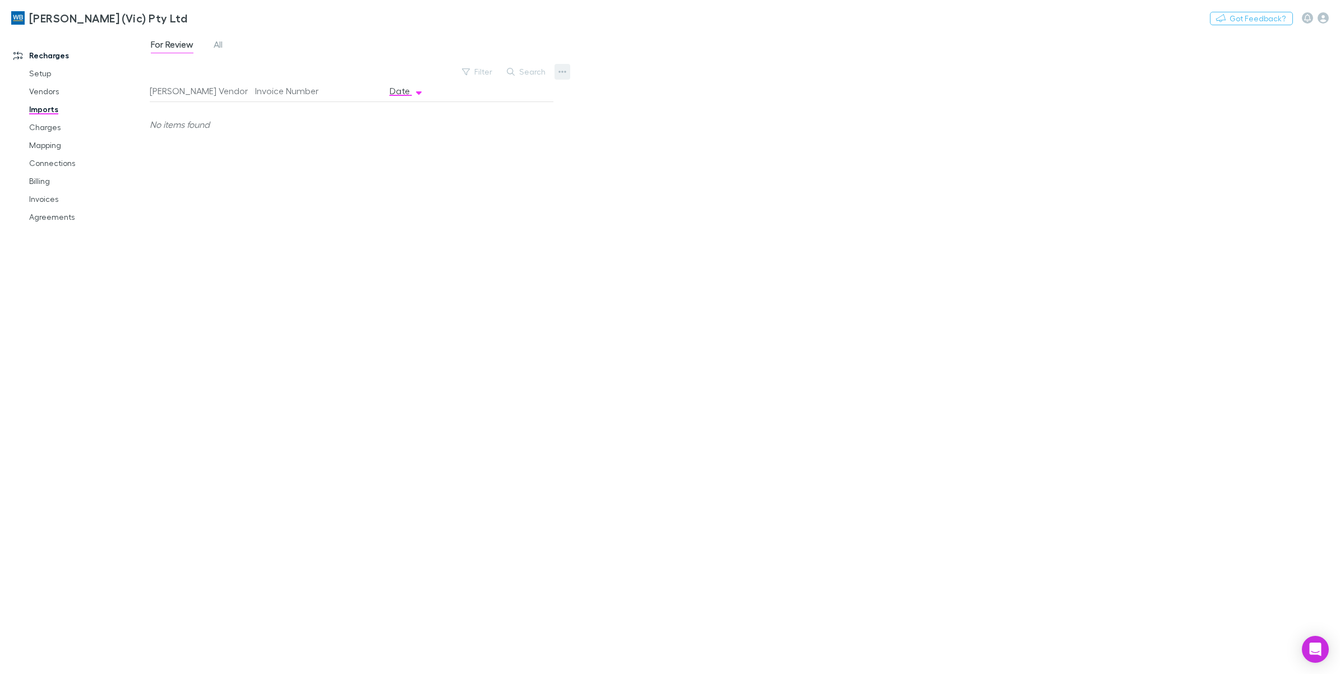
click at [556, 70] on button "button" at bounding box center [563, 72] width 16 height 16
click at [509, 89] on p "Custom CSV Import" at bounding box center [493, 93] width 136 height 13
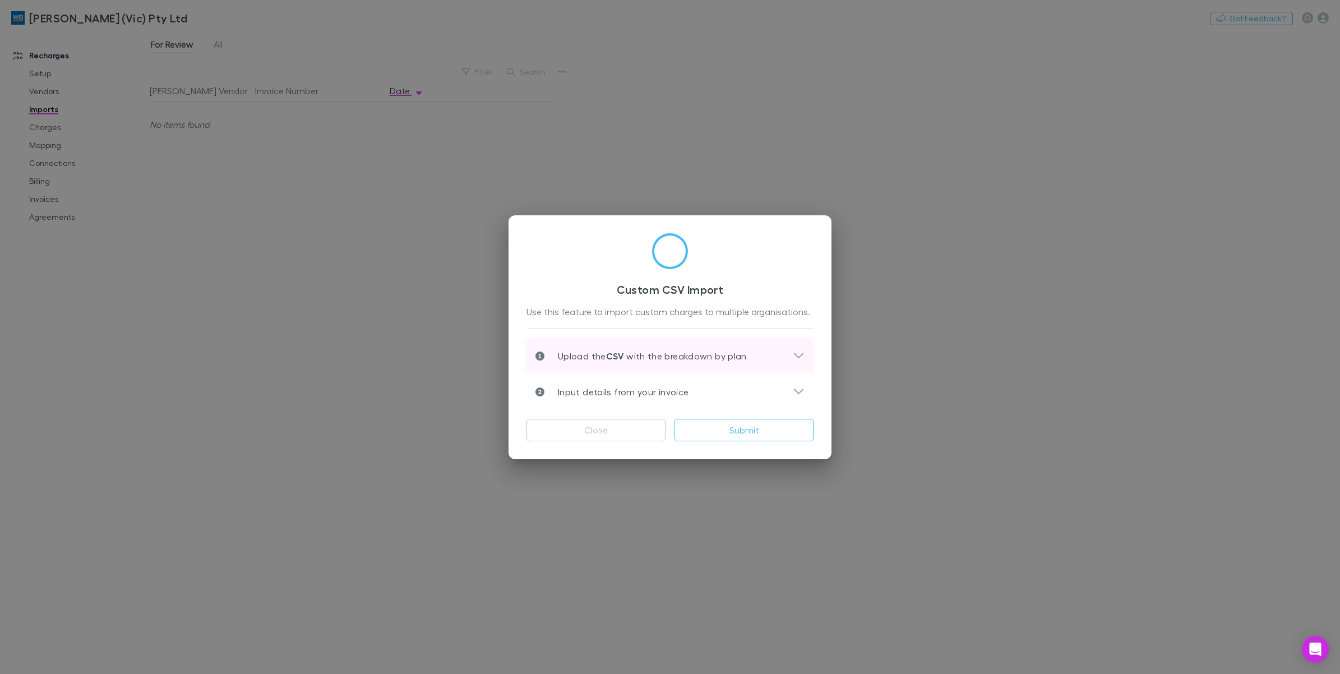
drag, startPoint x: 794, startPoint y: 354, endPoint x: 788, endPoint y: 356, distance: 6.4
click at [794, 354] on icon at bounding box center [799, 355] width 12 height 13
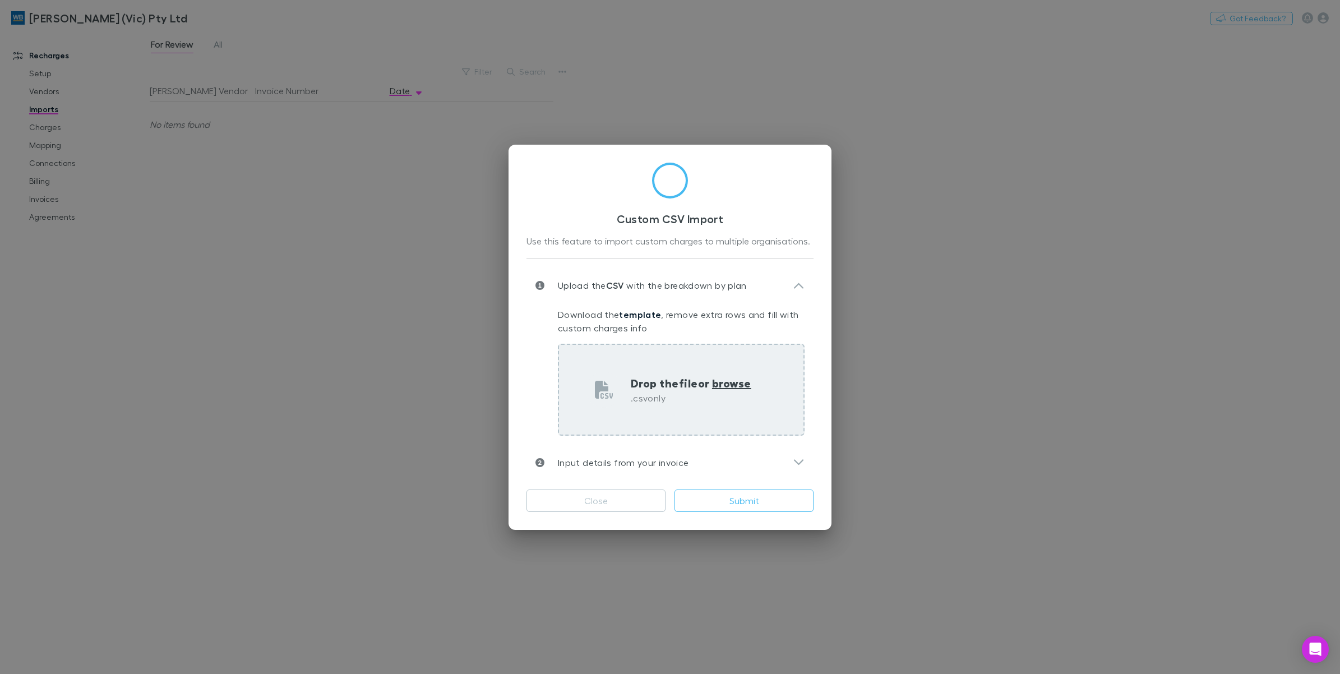
click at [732, 383] on span "browse" at bounding box center [731, 383] width 39 height 15
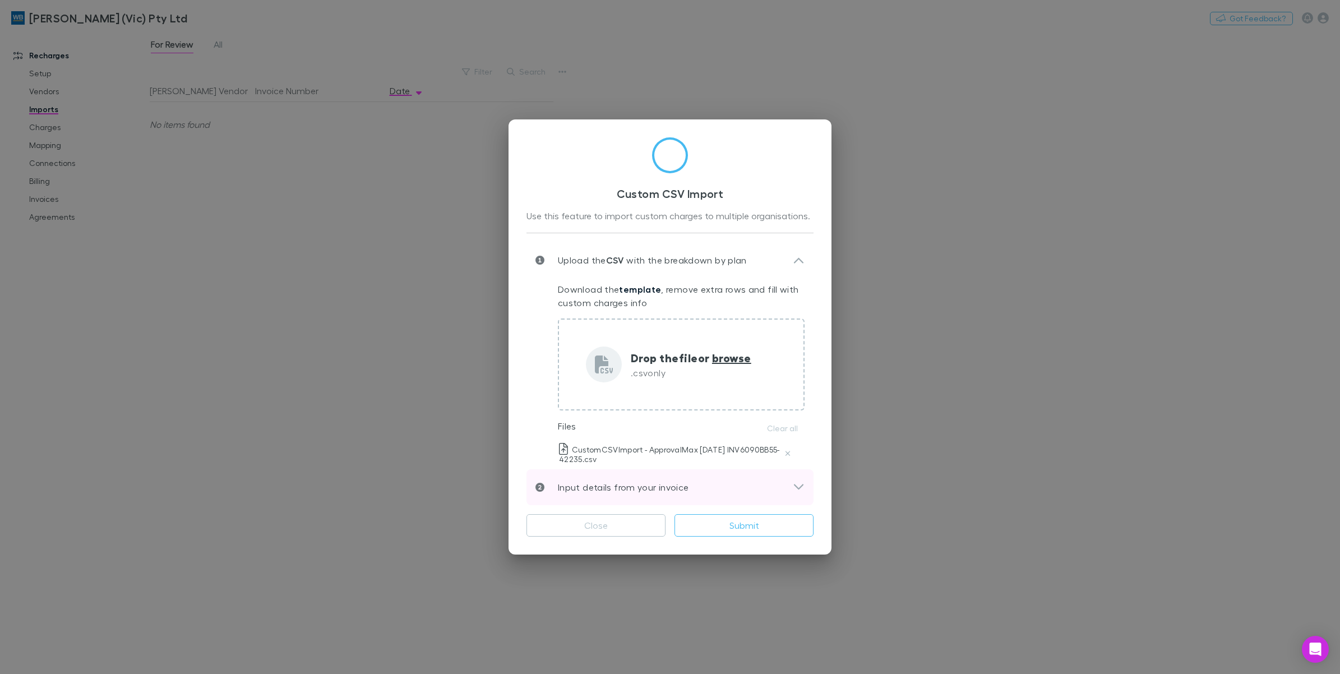
click at [797, 482] on icon at bounding box center [799, 487] width 12 height 13
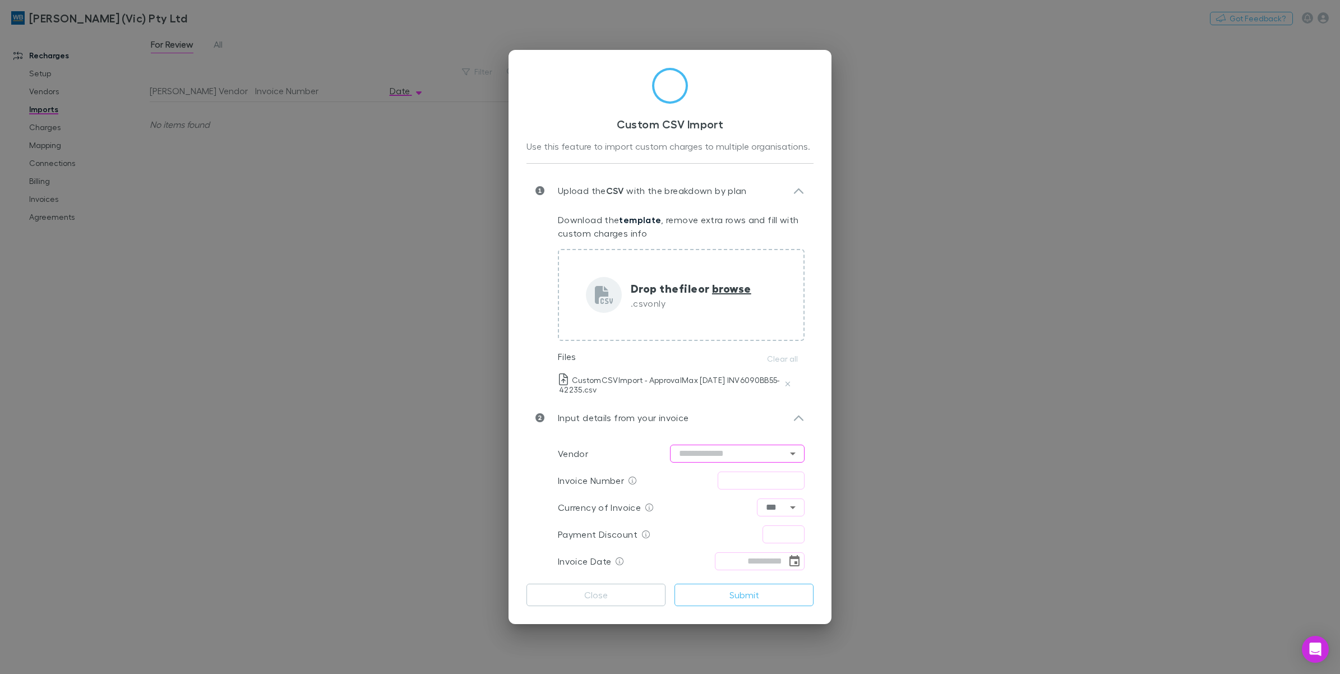
click at [719, 445] on input "text" at bounding box center [737, 454] width 135 height 18
click at [741, 286] on li "ApprovalMax" at bounding box center [737, 290] width 135 height 20
type input "**********"
click at [759, 479] on input "text" at bounding box center [761, 481] width 87 height 18
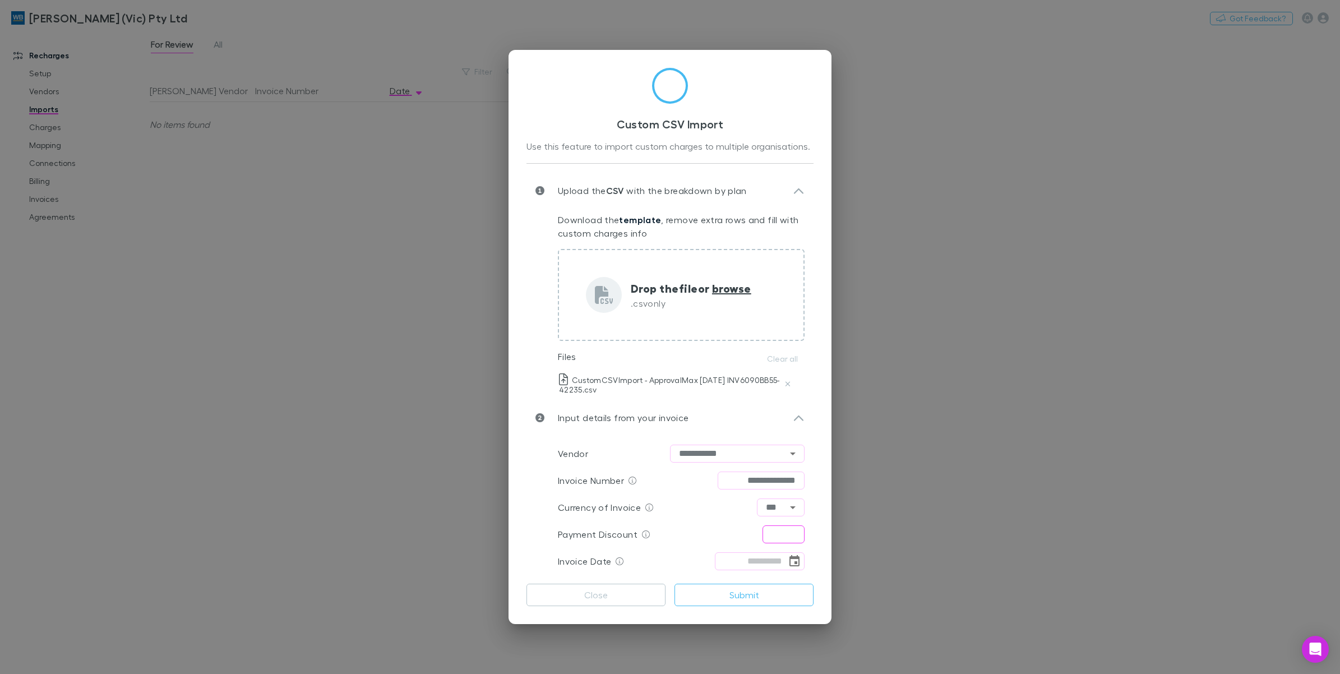
type input "**********"
click at [784, 534] on input "text" at bounding box center [784, 534] width 42 height 18
type input "****"
click at [795, 558] on icon "Choose date" at bounding box center [794, 561] width 13 height 13
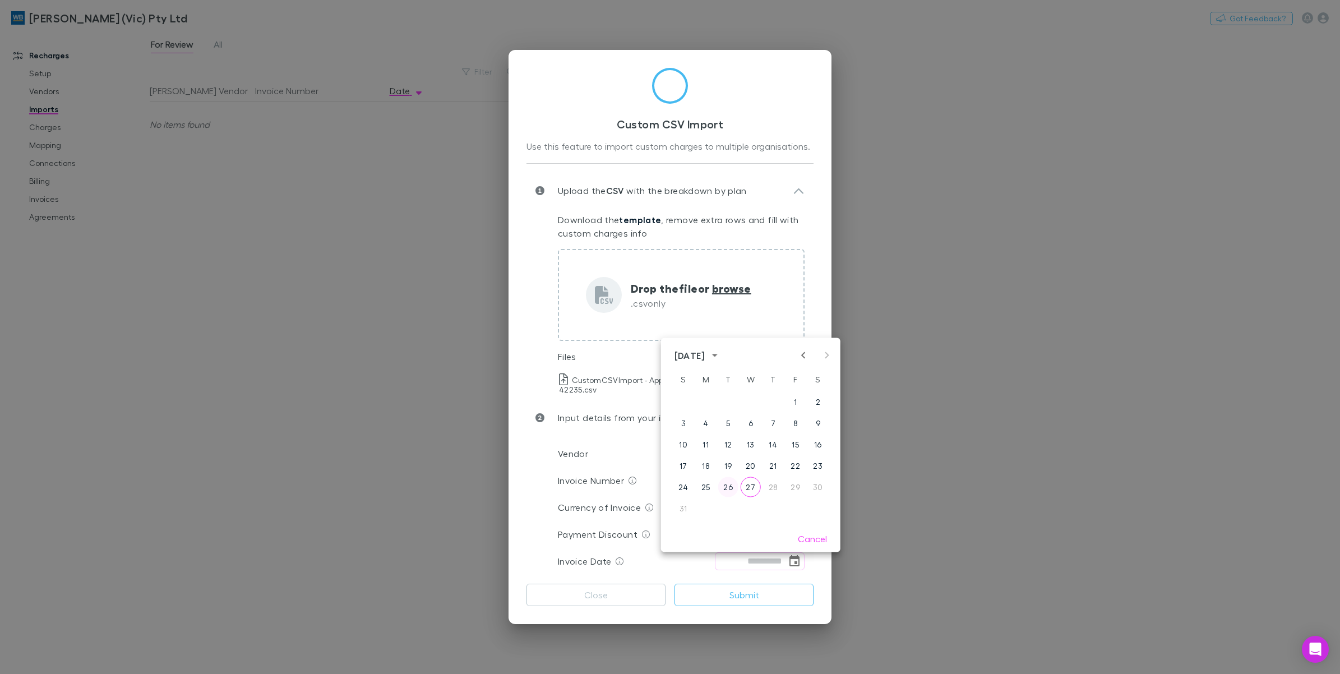
click at [729, 484] on button "26" at bounding box center [728, 487] width 20 height 20
type input "**********"
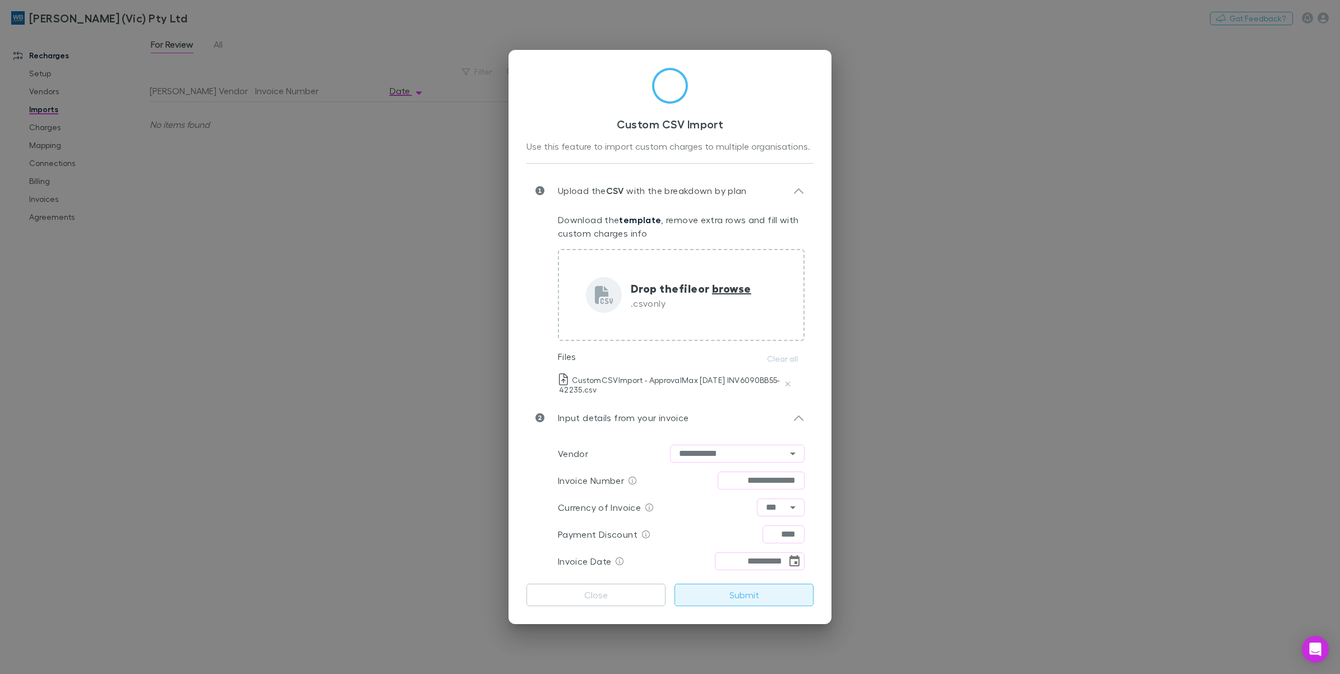
click at [718, 595] on button "Submit" at bounding box center [743, 595] width 139 height 22
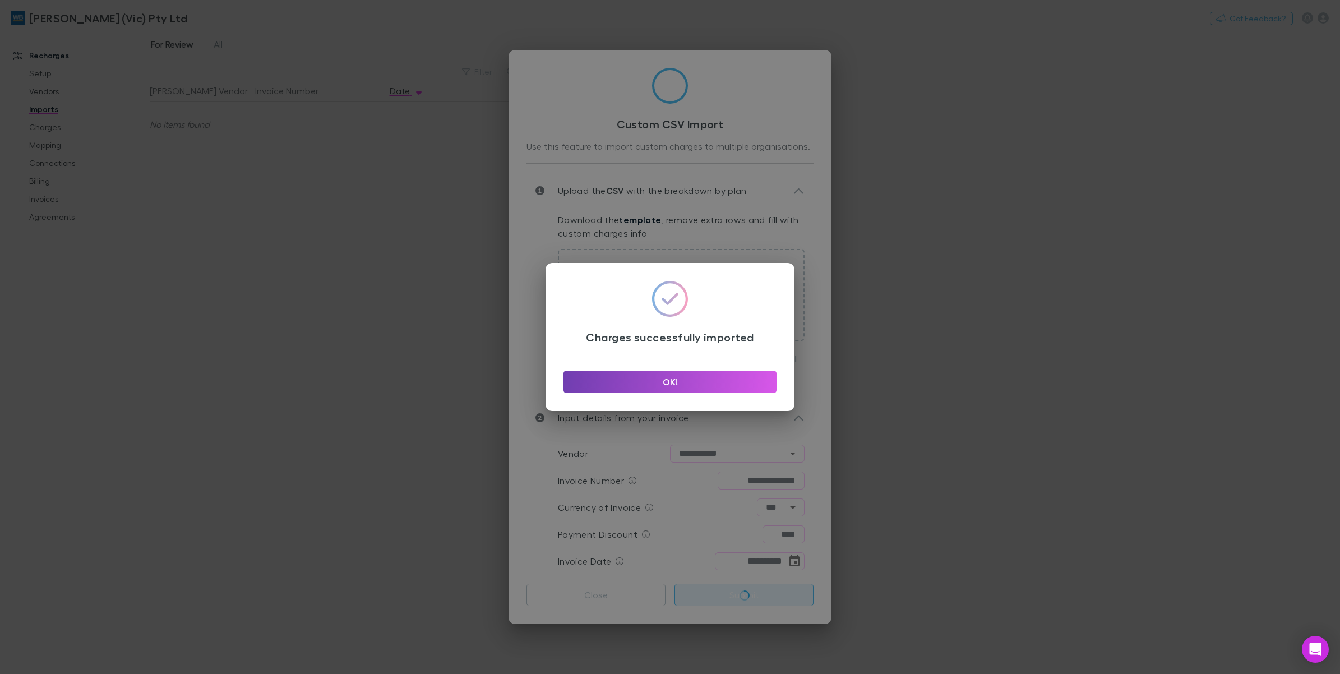
click at [680, 385] on button "OK!" at bounding box center [669, 382] width 213 height 22
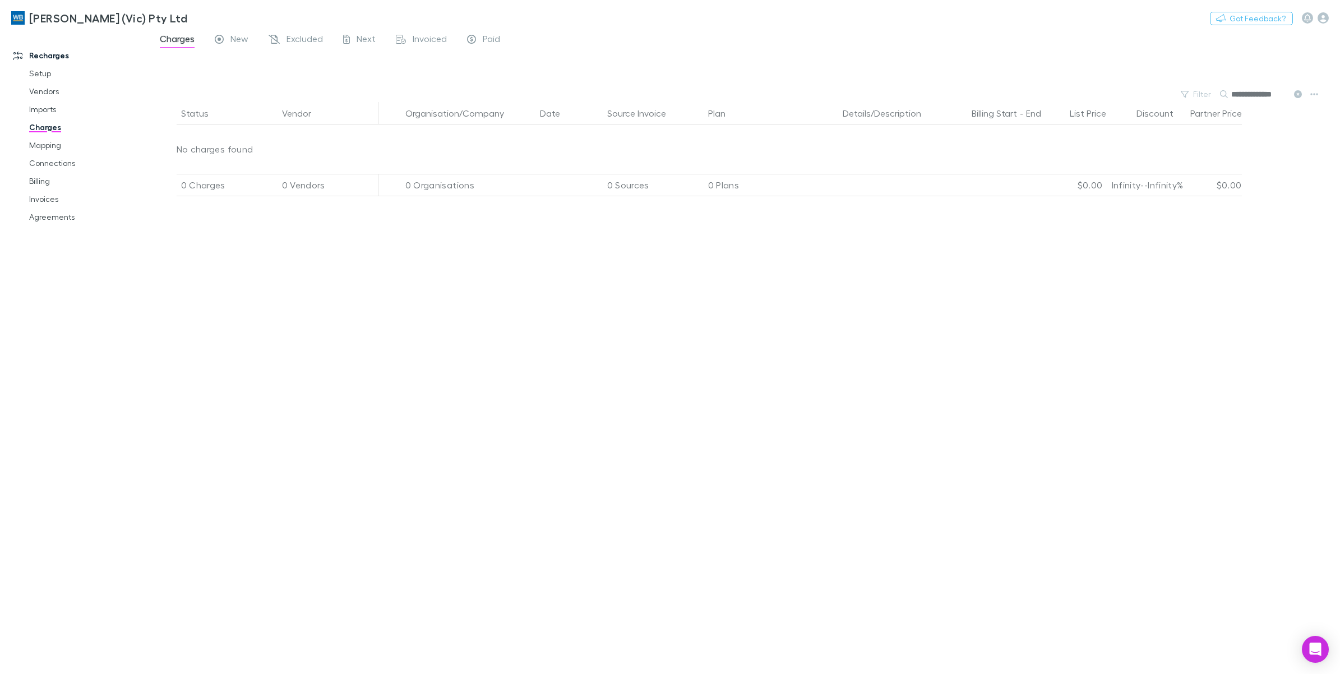
scroll to position [0, 1]
click at [47, 110] on link "Imports" at bounding box center [88, 109] width 140 height 18
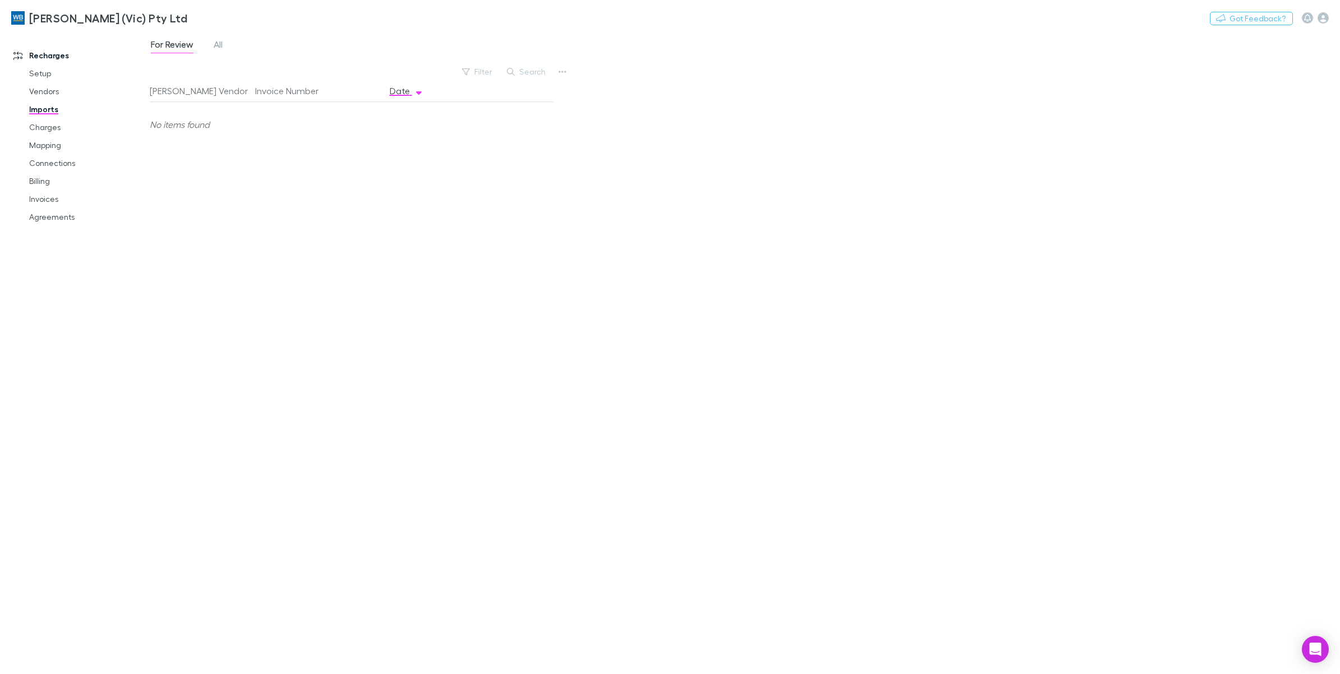
click at [225, 49] on div "For Review All" at bounding box center [191, 46] width 83 height 18
click at [219, 46] on span "All" at bounding box center [218, 46] width 9 height 15
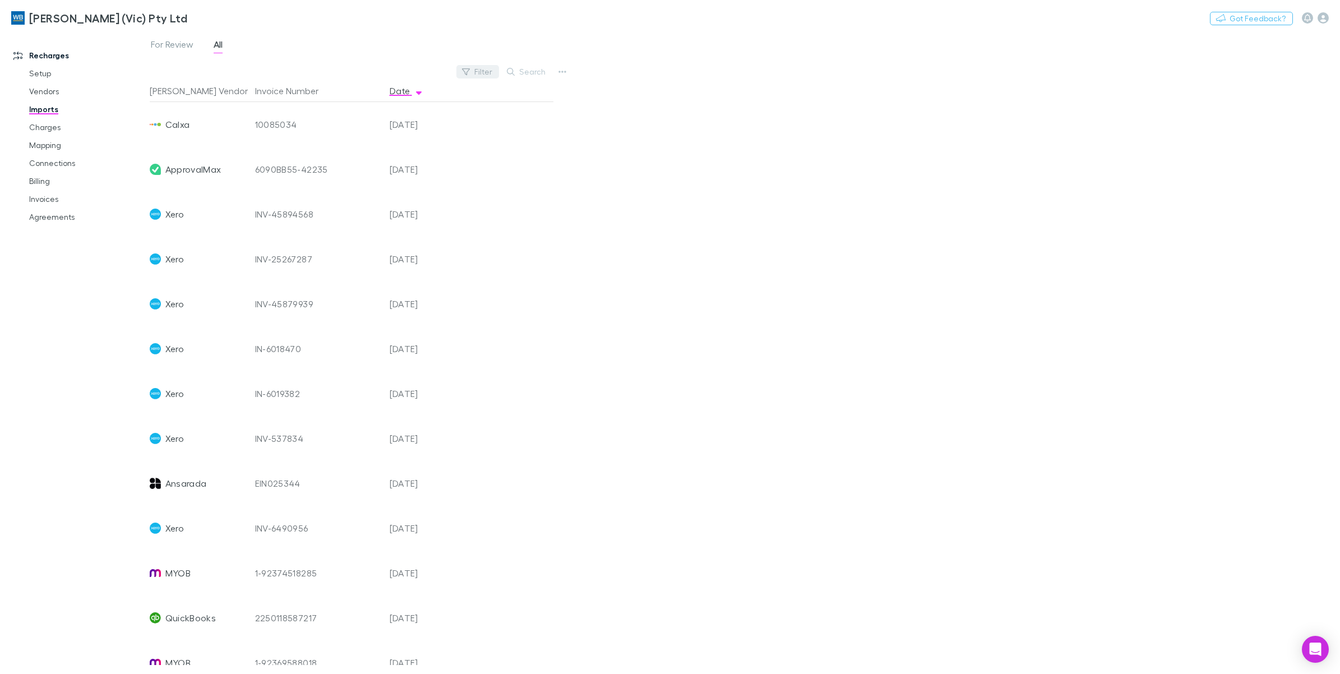
click at [489, 73] on button "Filter" at bounding box center [477, 71] width 43 height 13
click at [359, 248] on li "ApprovalMax" at bounding box center [401, 252] width 195 height 18
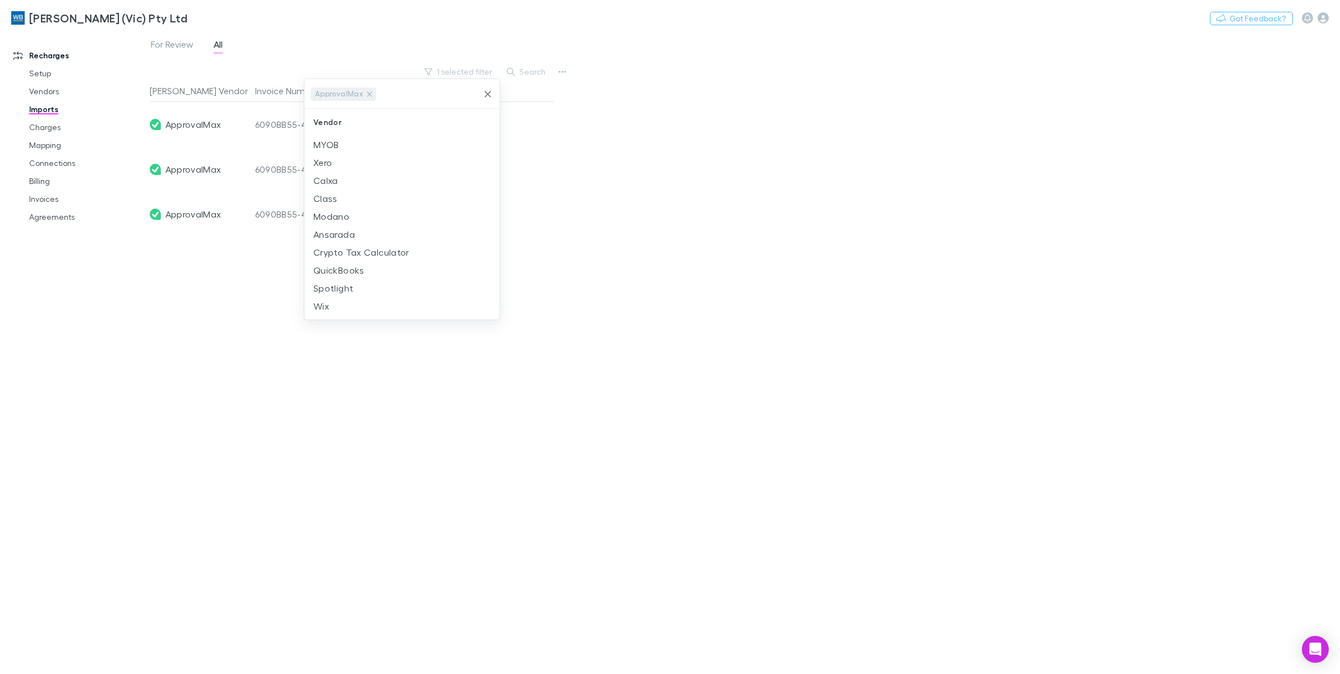
click at [623, 232] on div at bounding box center [670, 337] width 1340 height 674
click at [469, 74] on button "1 selected filter" at bounding box center [459, 71] width 80 height 13
click at [483, 91] on icon "Clear" at bounding box center [487, 94] width 11 height 11
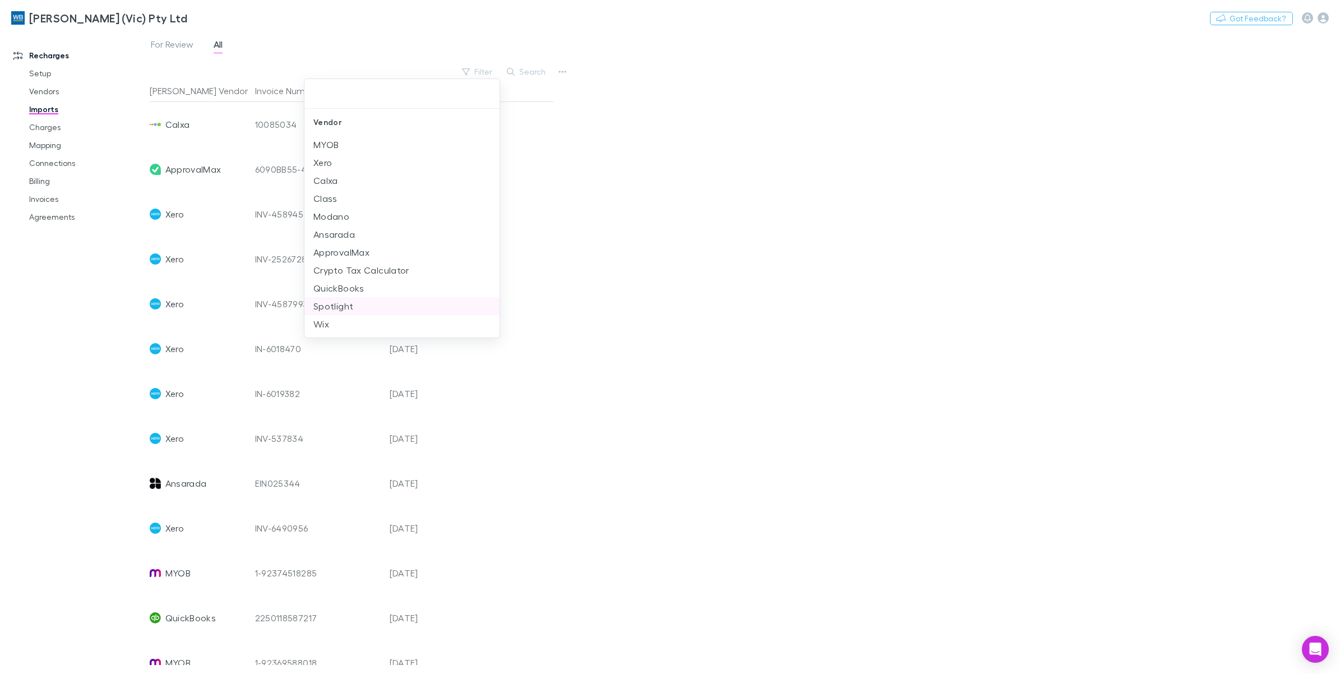
click at [356, 303] on li "Spotlight" at bounding box center [401, 306] width 195 height 18
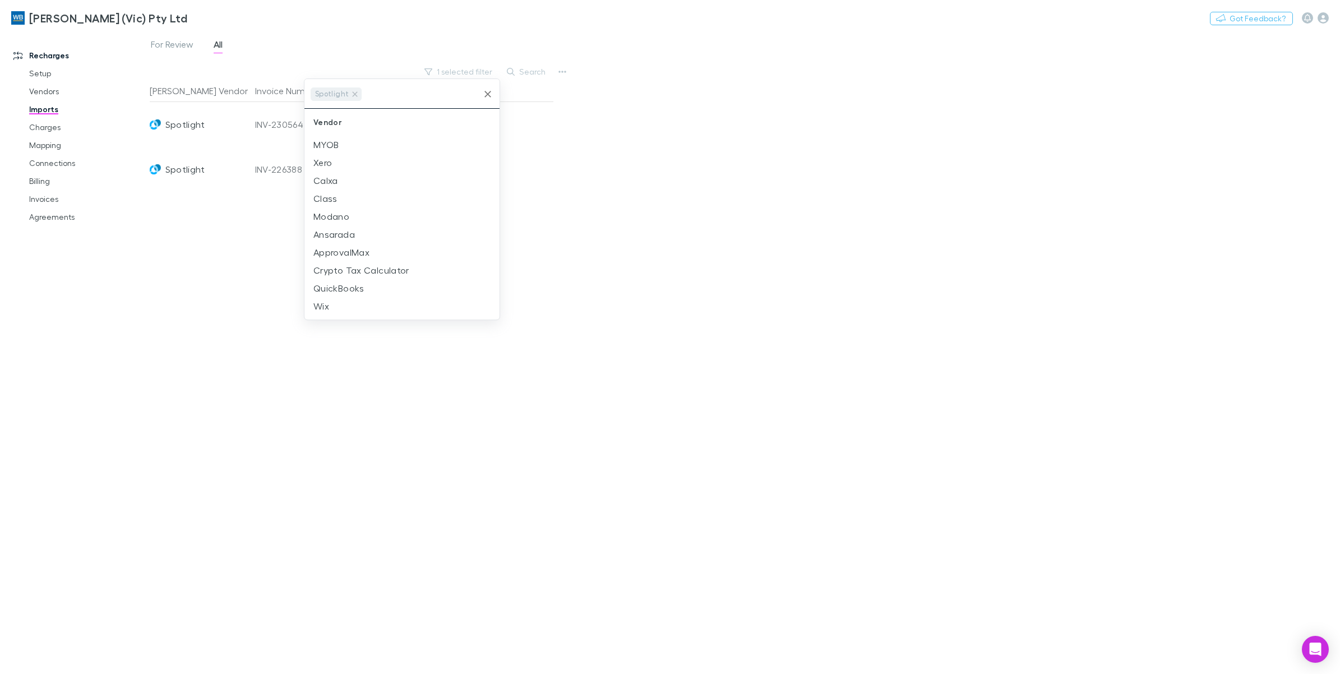
click at [652, 171] on div at bounding box center [670, 337] width 1340 height 674
